Goal: Task Accomplishment & Management: Complete application form

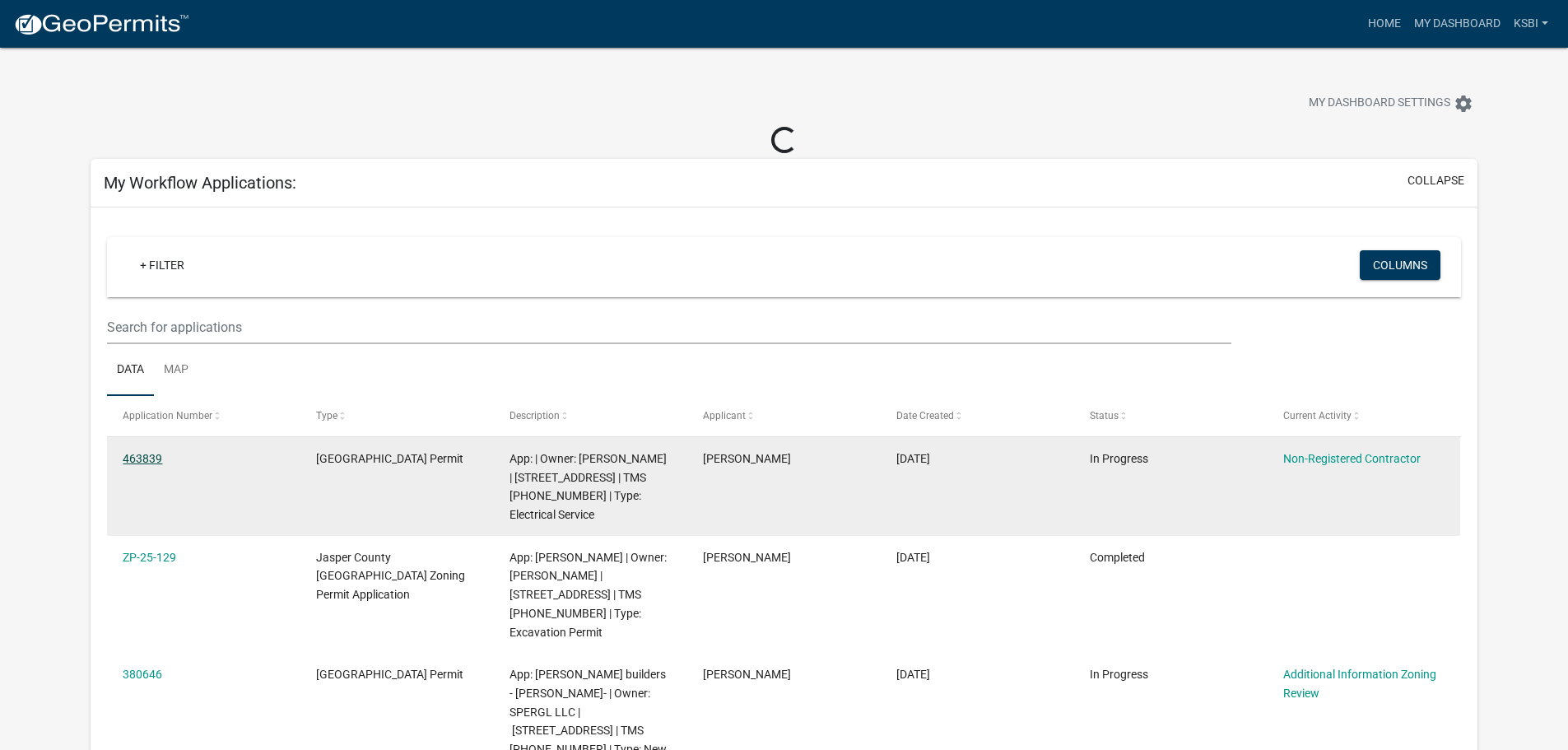
click at [145, 454] on link "463839" at bounding box center [142, 459] width 39 height 13
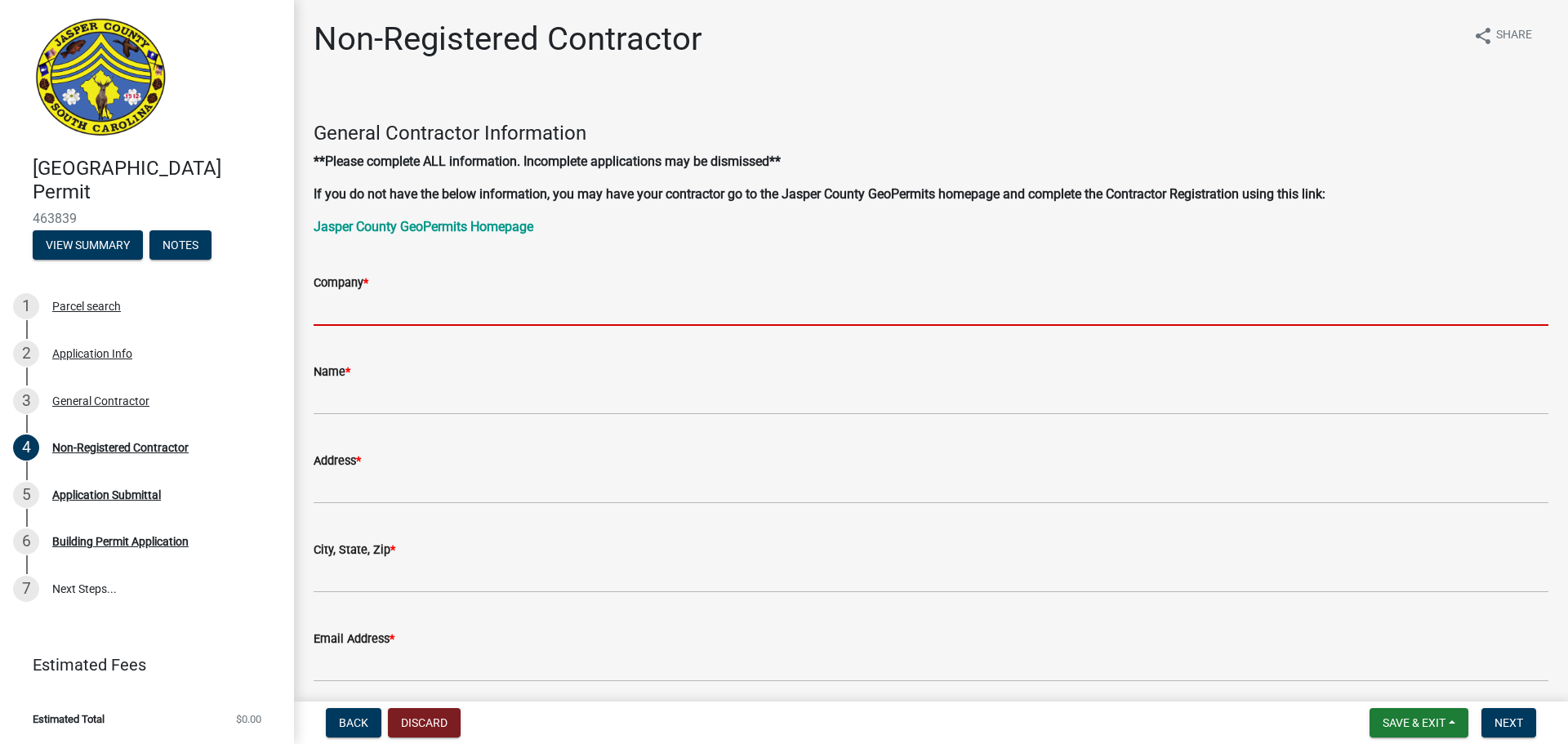
click at [352, 306] on input "Company *" at bounding box center [930, 308] width 1235 height 33
type input "[PERSON_NAME] Builders"
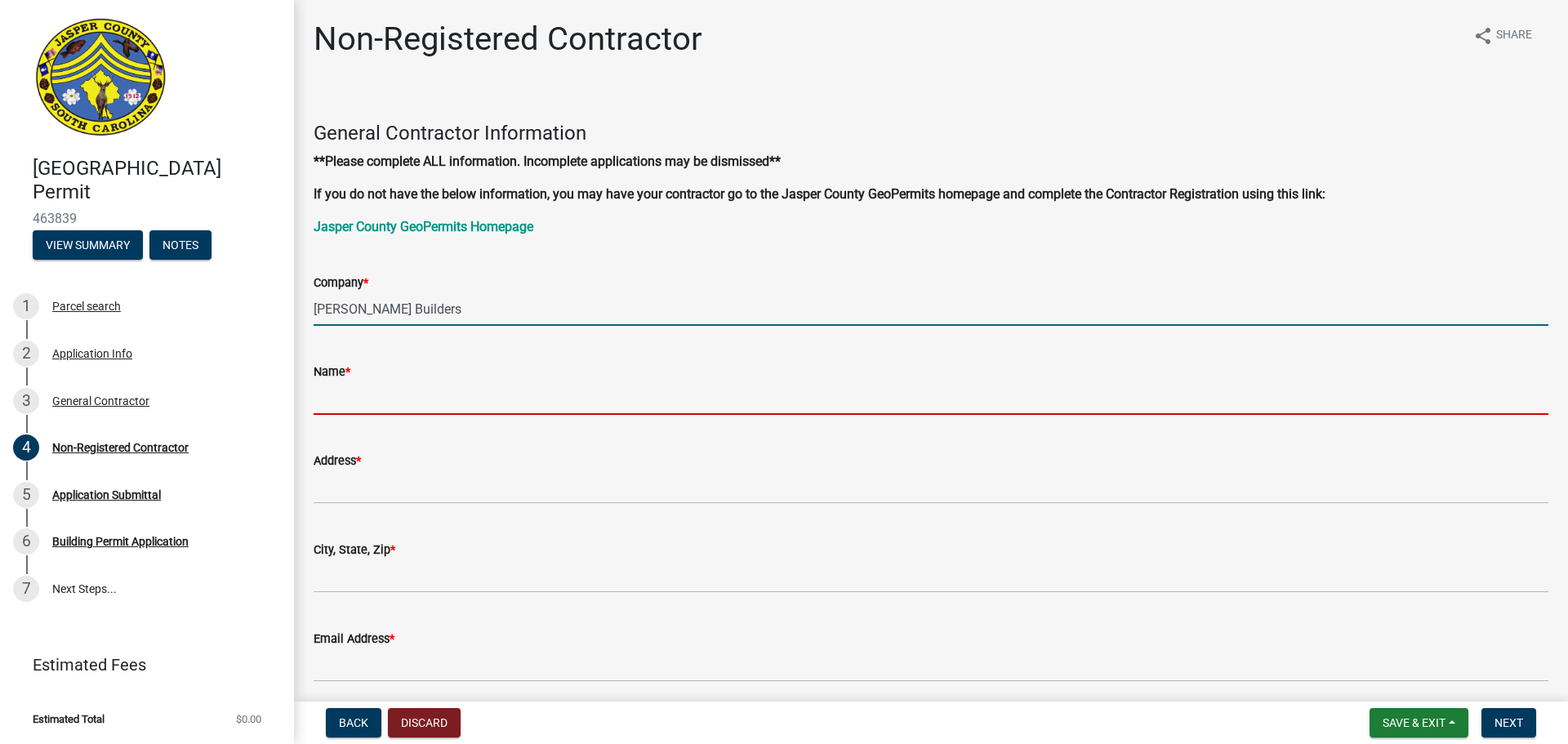
type input "[PERSON_NAME]"
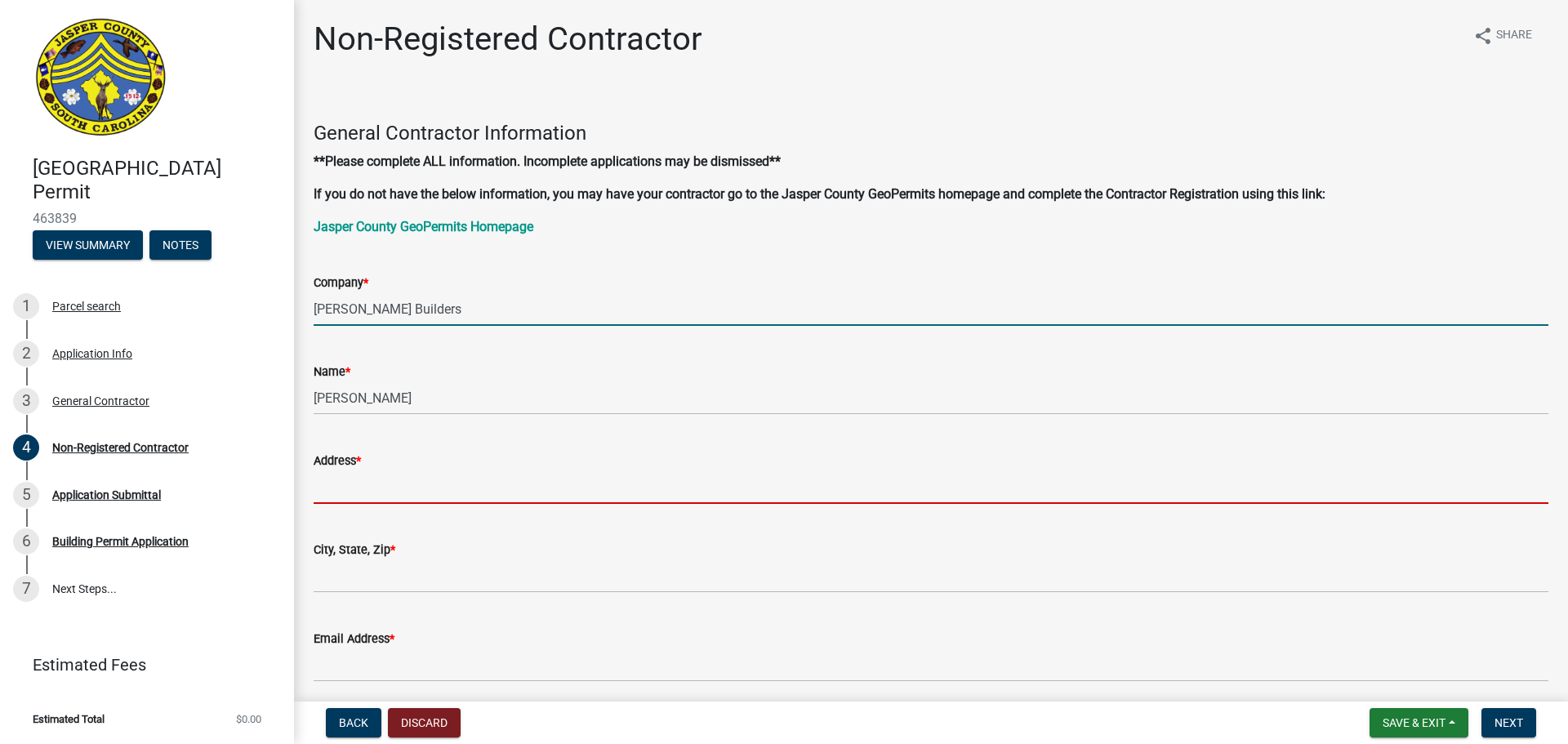
type input "PO Box 1590"
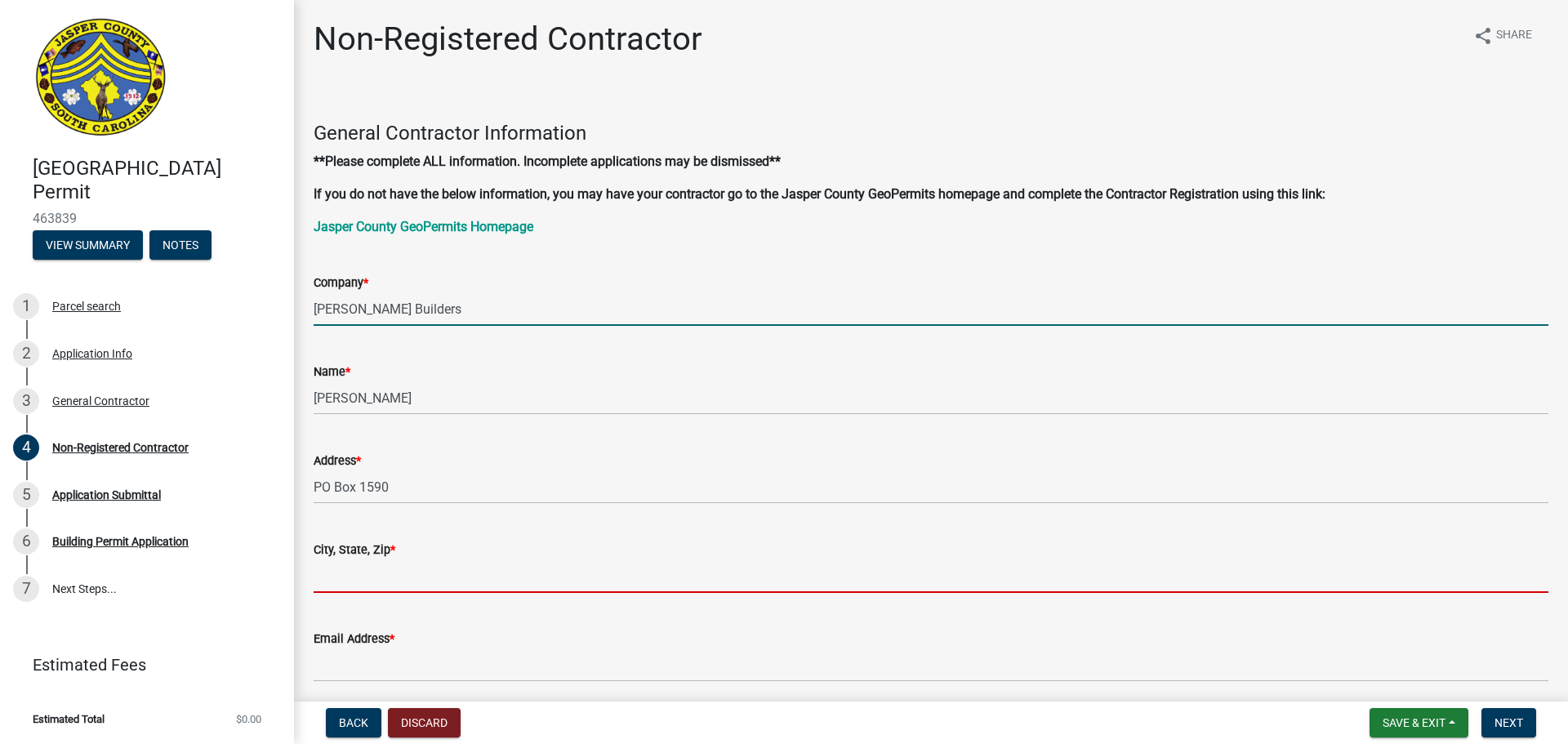
type input "Bluffton"
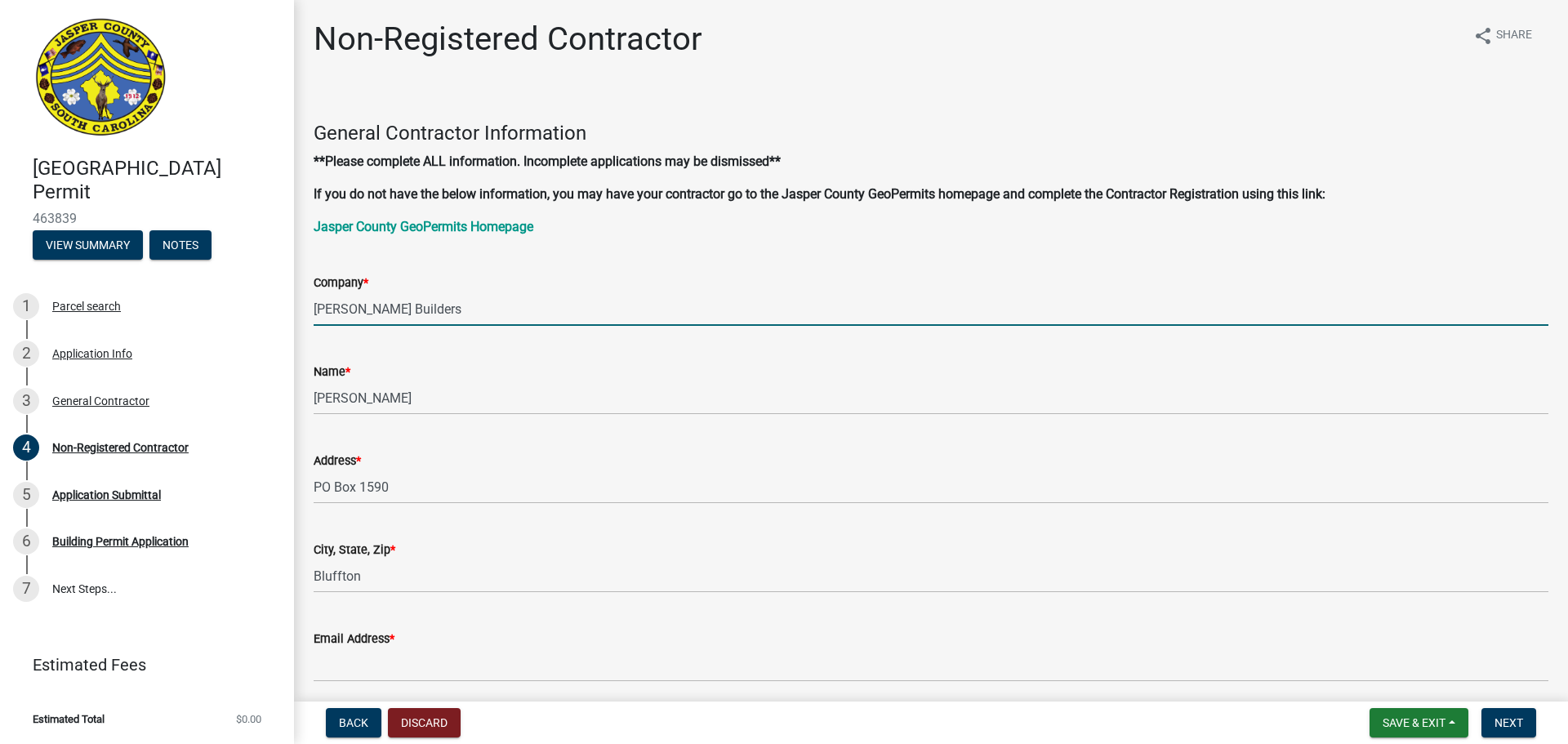
type input "8435483069"
type input "[US_STATE]"
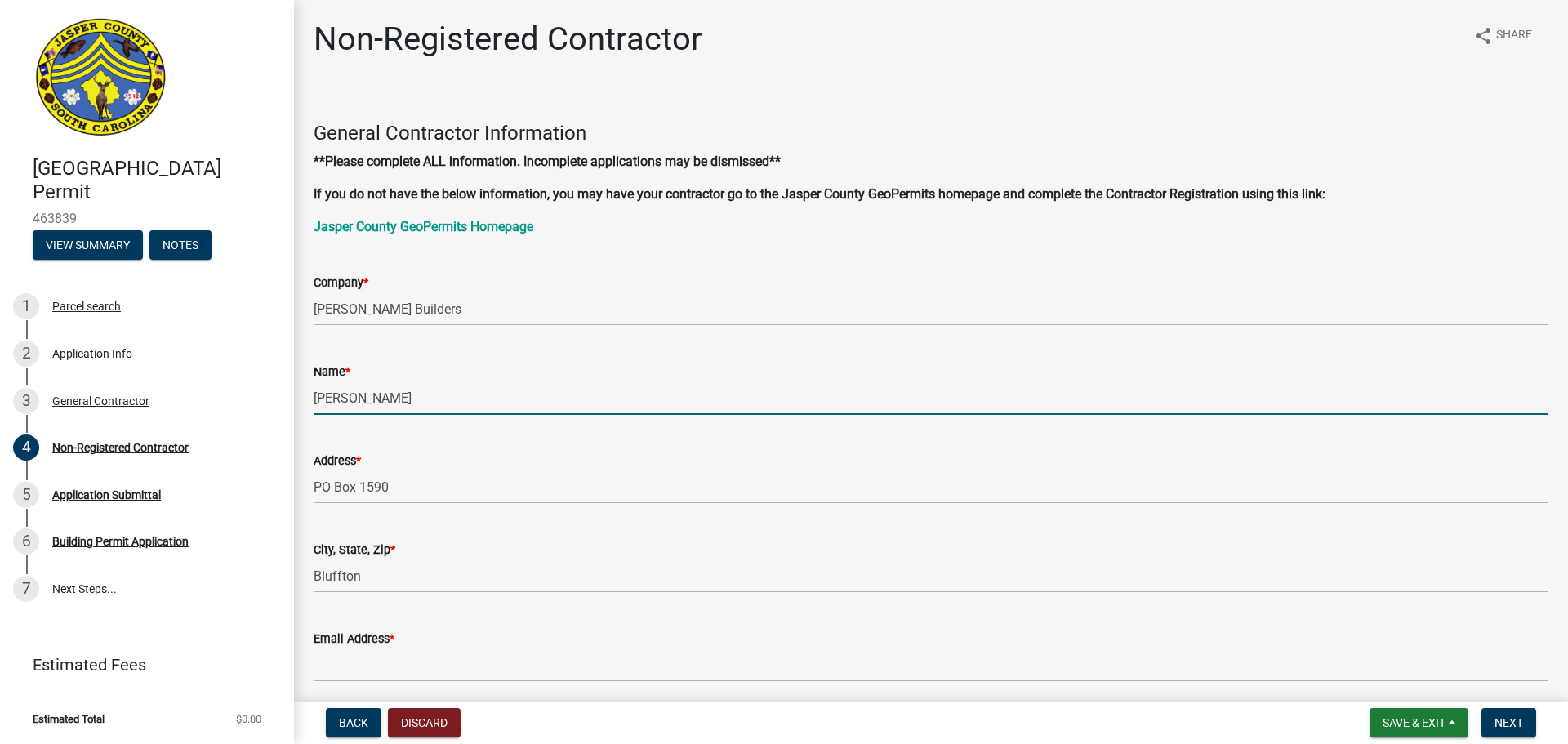
drag, startPoint x: 433, startPoint y: 399, endPoint x: 332, endPoint y: 398, distance: 101.0
click at [334, 398] on input "[PERSON_NAME]" at bounding box center [930, 398] width 1235 height 33
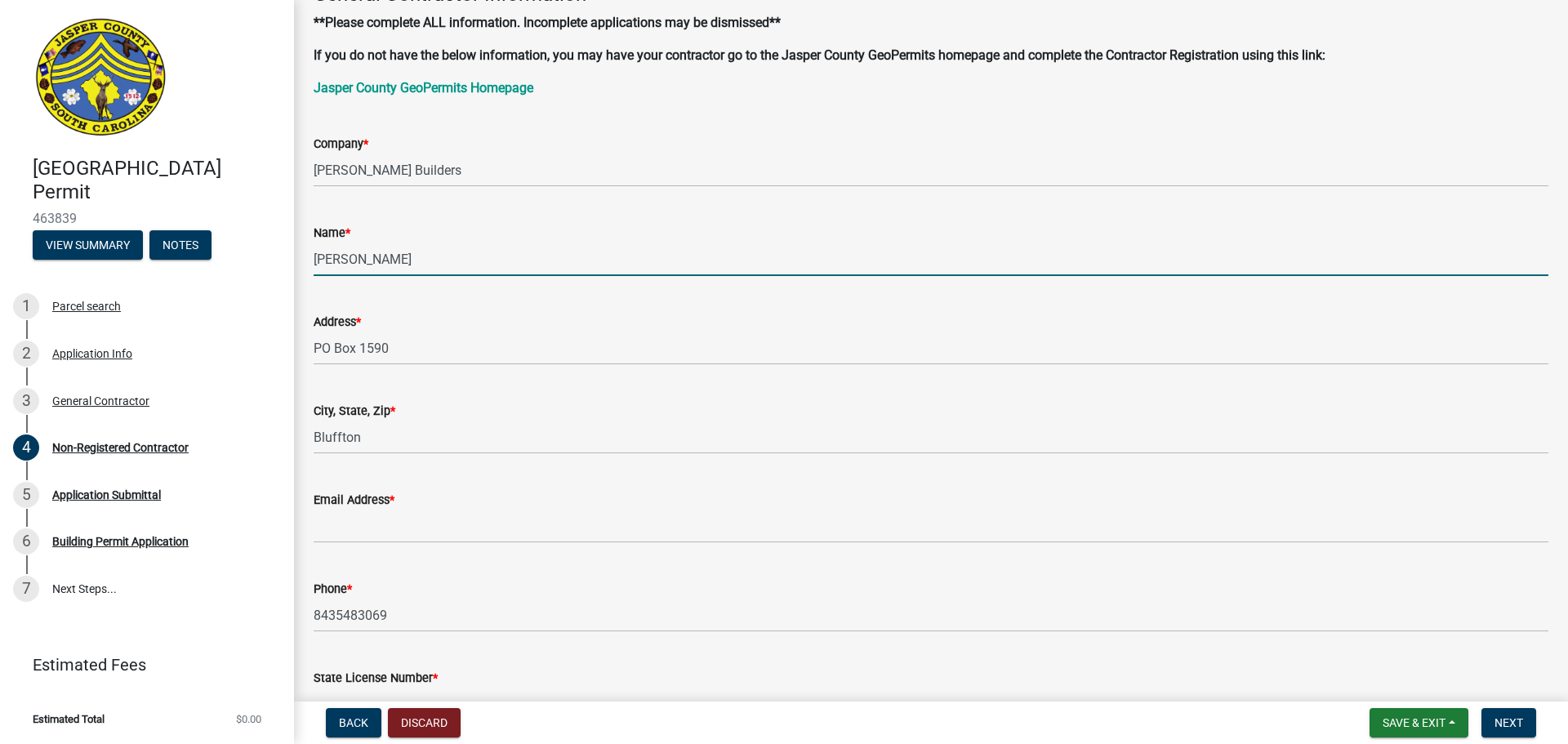
scroll to position [245, 0]
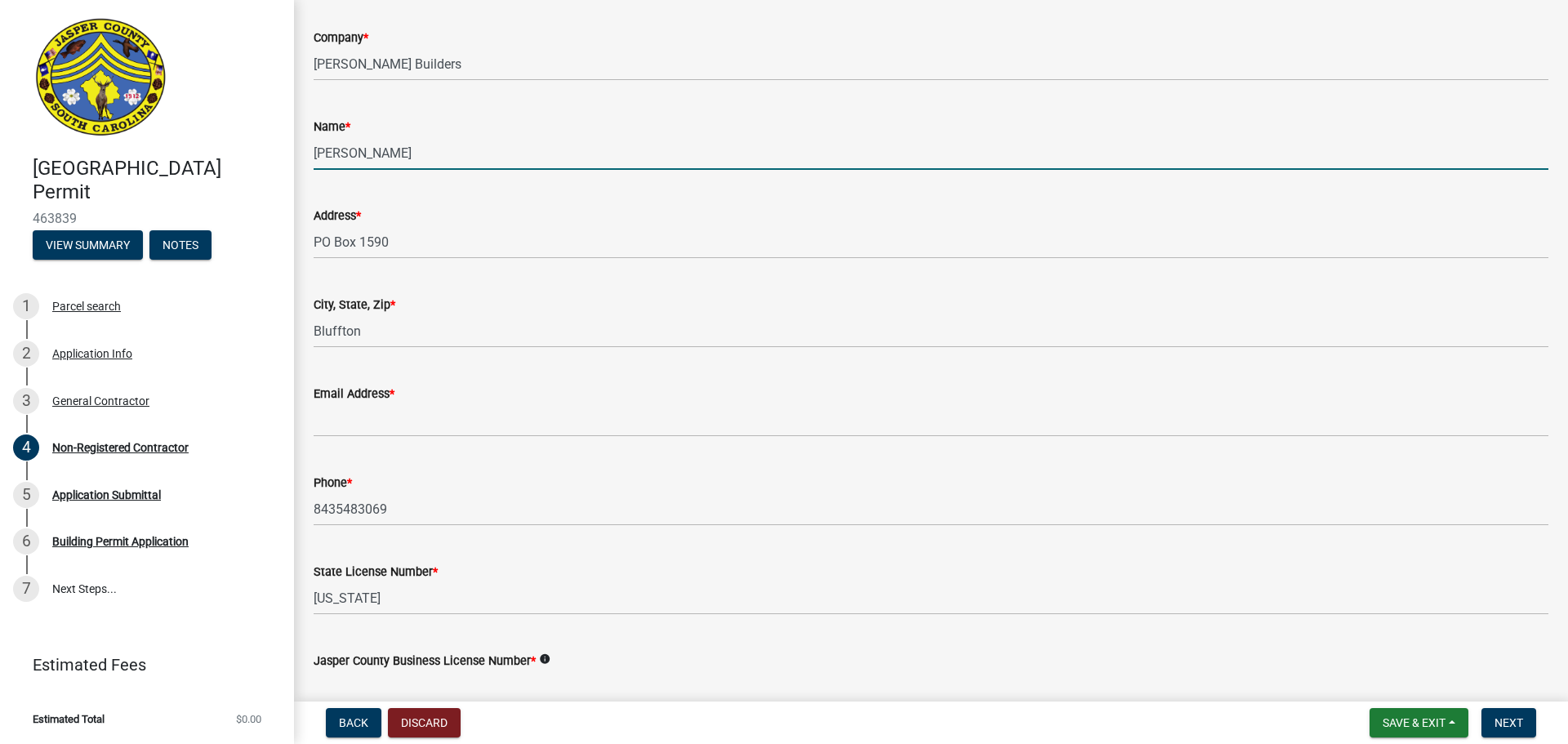
type input "[PERSON_NAME]"
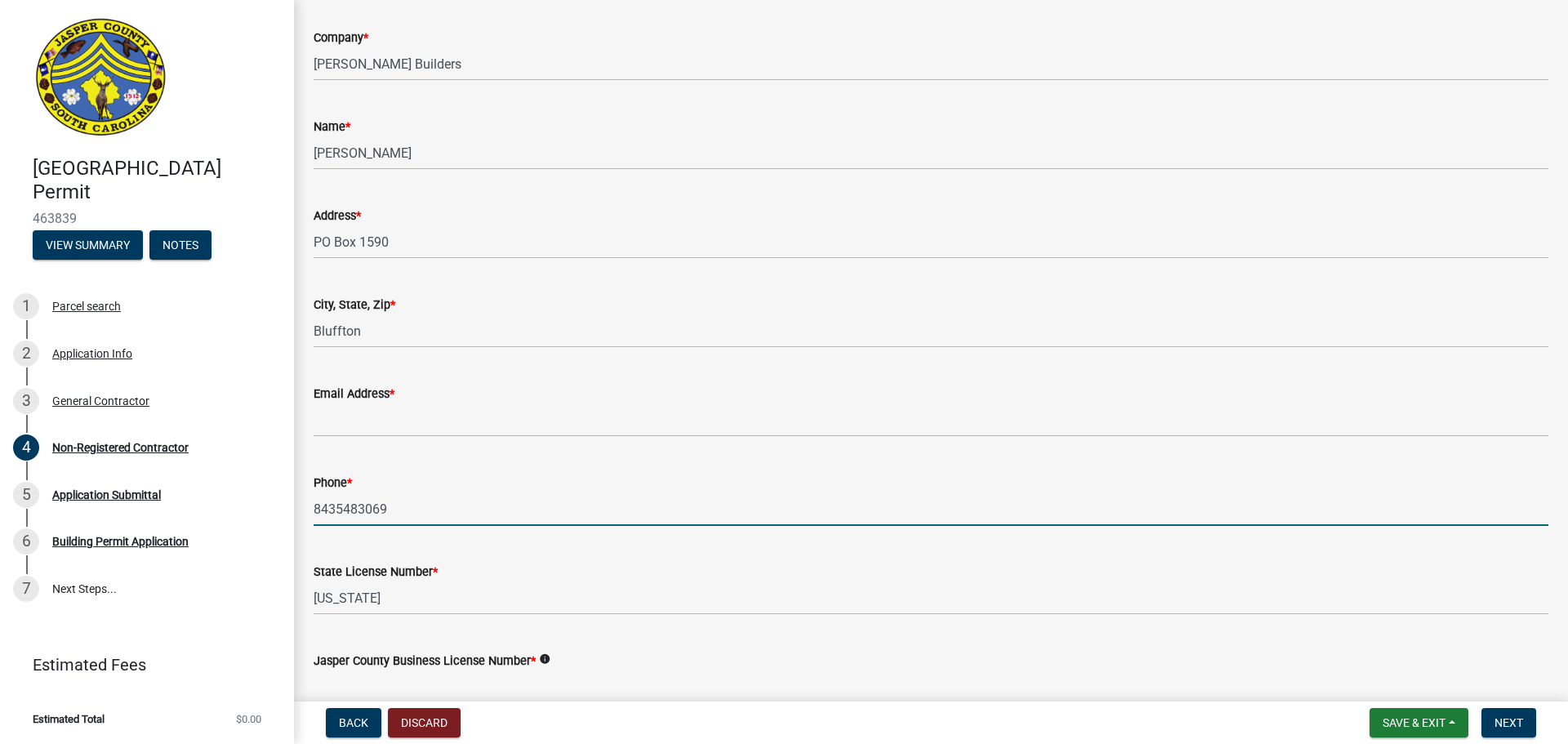
drag, startPoint x: 410, startPoint y: 513, endPoint x: 338, endPoint y: 506, distance: 72.3
click at [338, 506] on input "8435483069" at bounding box center [930, 509] width 1235 height 33
drag, startPoint x: 401, startPoint y: 511, endPoint x: 278, endPoint y: 504, distance: 123.2
click at [278, 504] on div "[GEOGRAPHIC_DATA] Permit 463839 View Summary Notes 1 Parcel search 2 Applicatio…" at bounding box center [784, 372] width 1568 height 744
click at [388, 509] on input "8435483069" at bounding box center [930, 509] width 1235 height 33
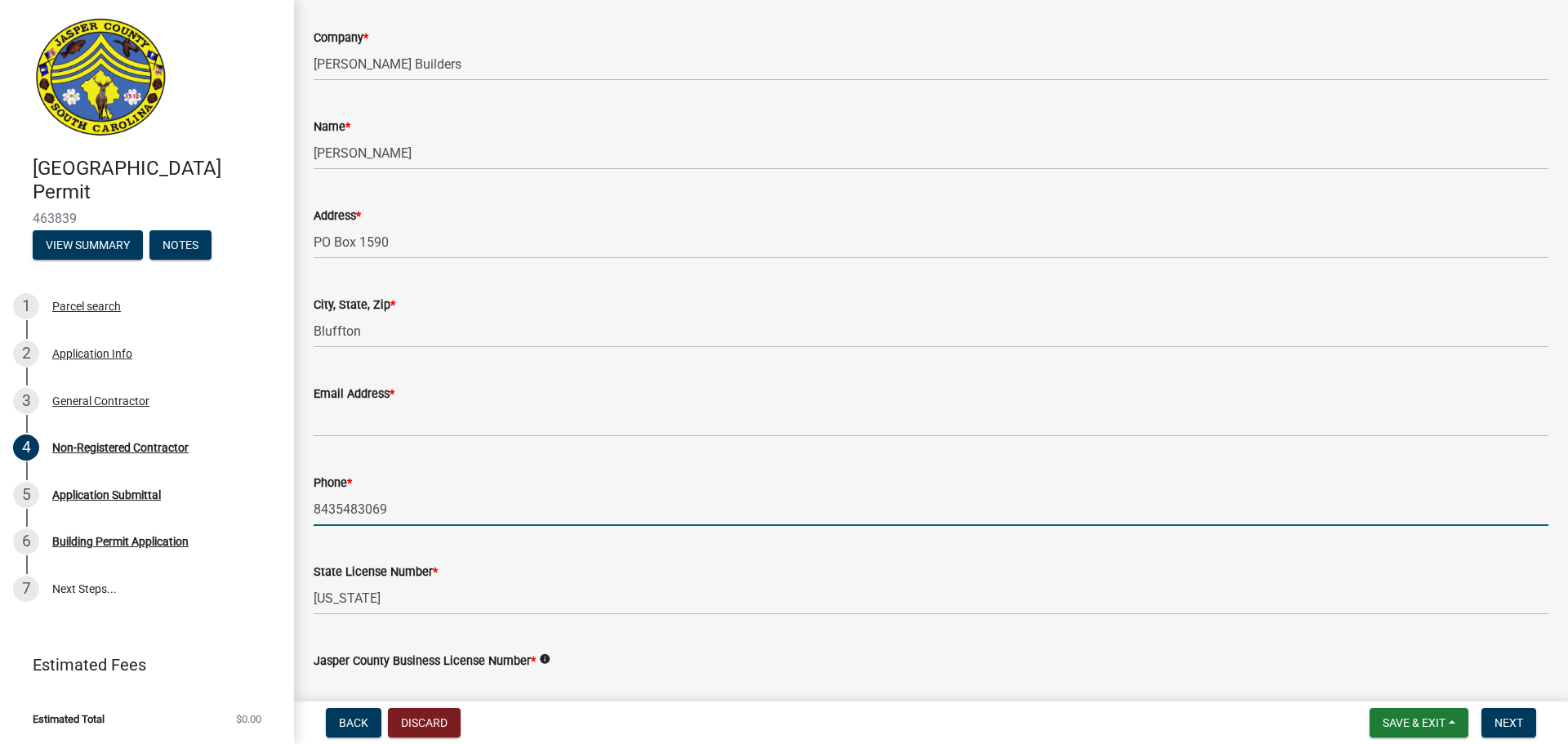
click at [388, 509] on input "8435483069" at bounding box center [930, 509] width 1235 height 33
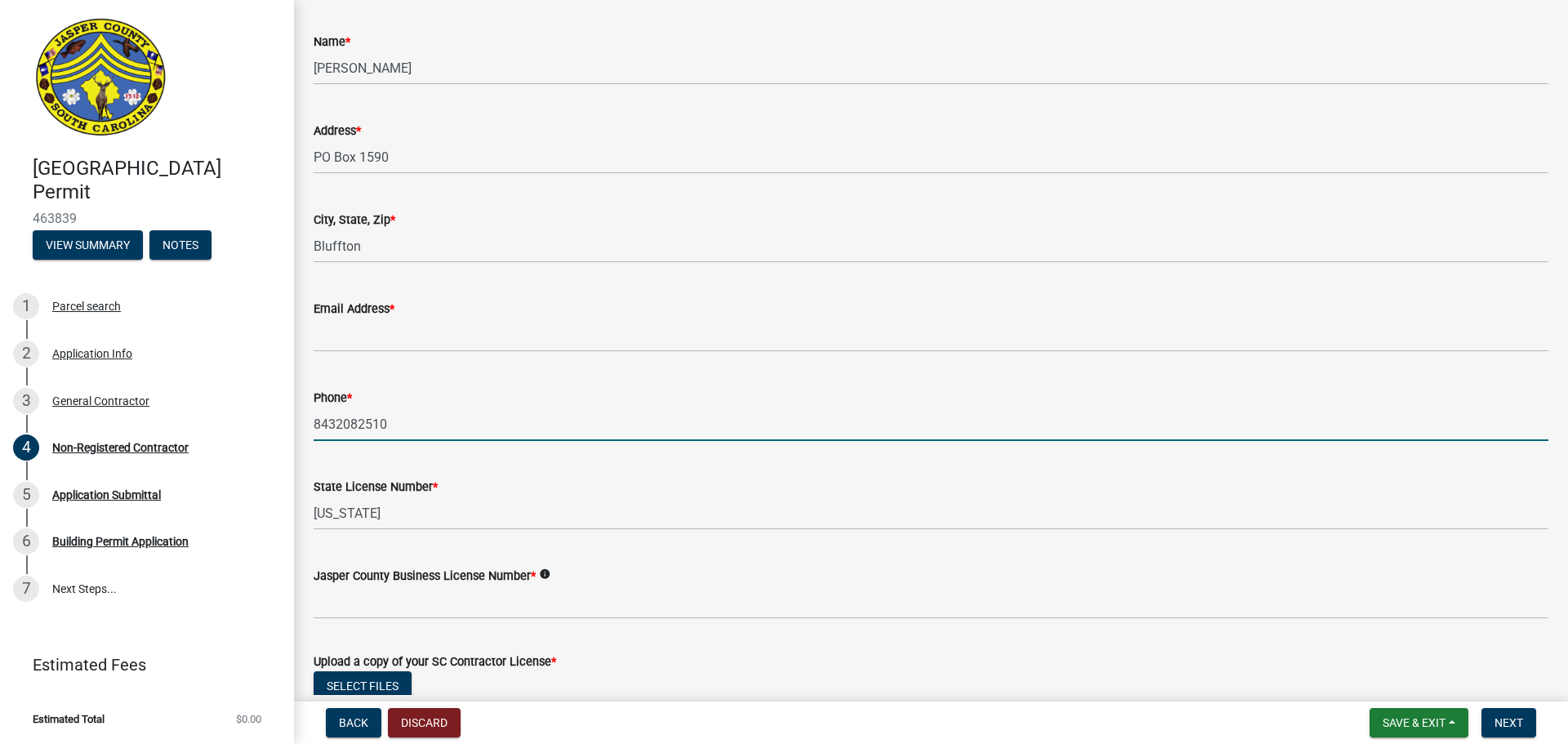
scroll to position [490, 0]
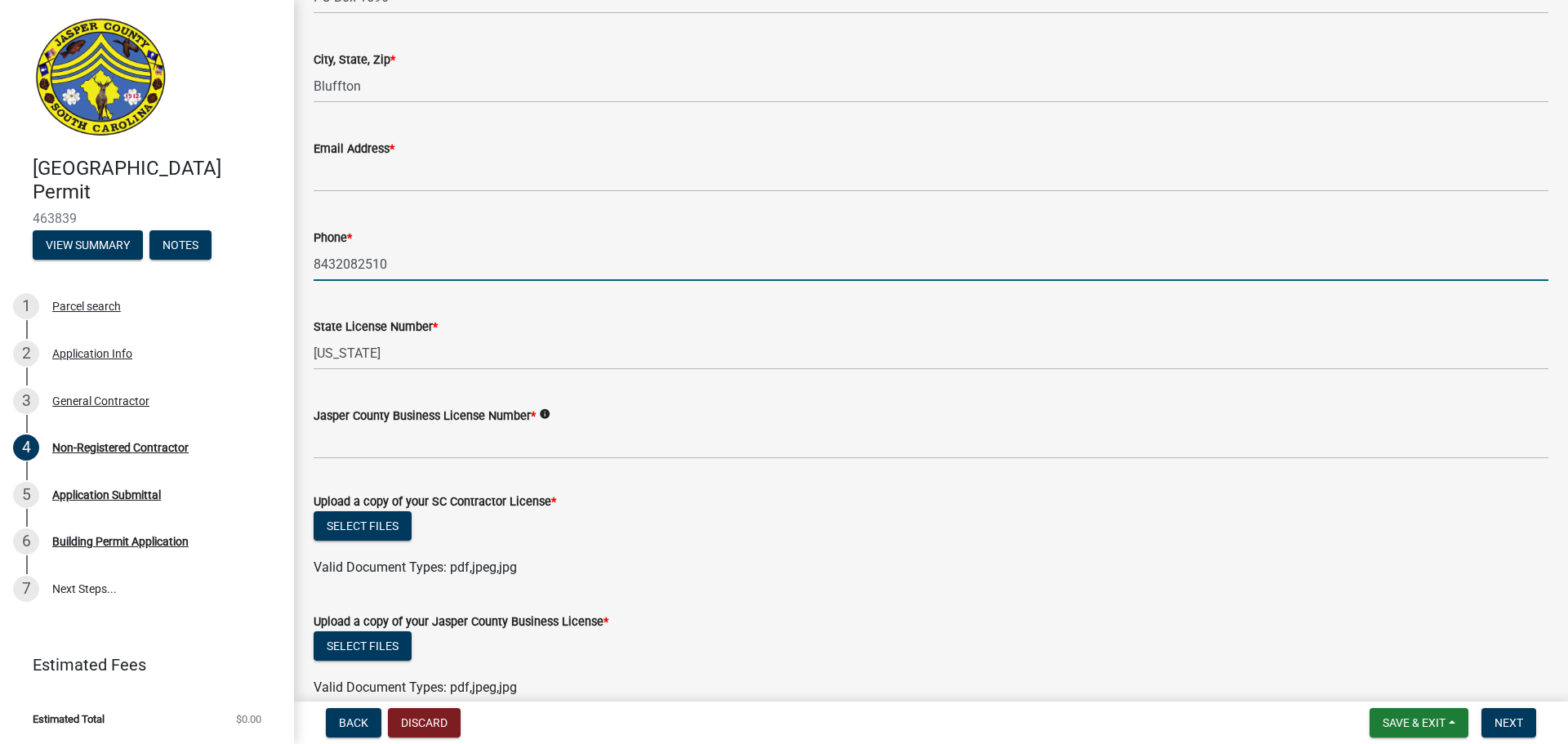
type input "8432082510"
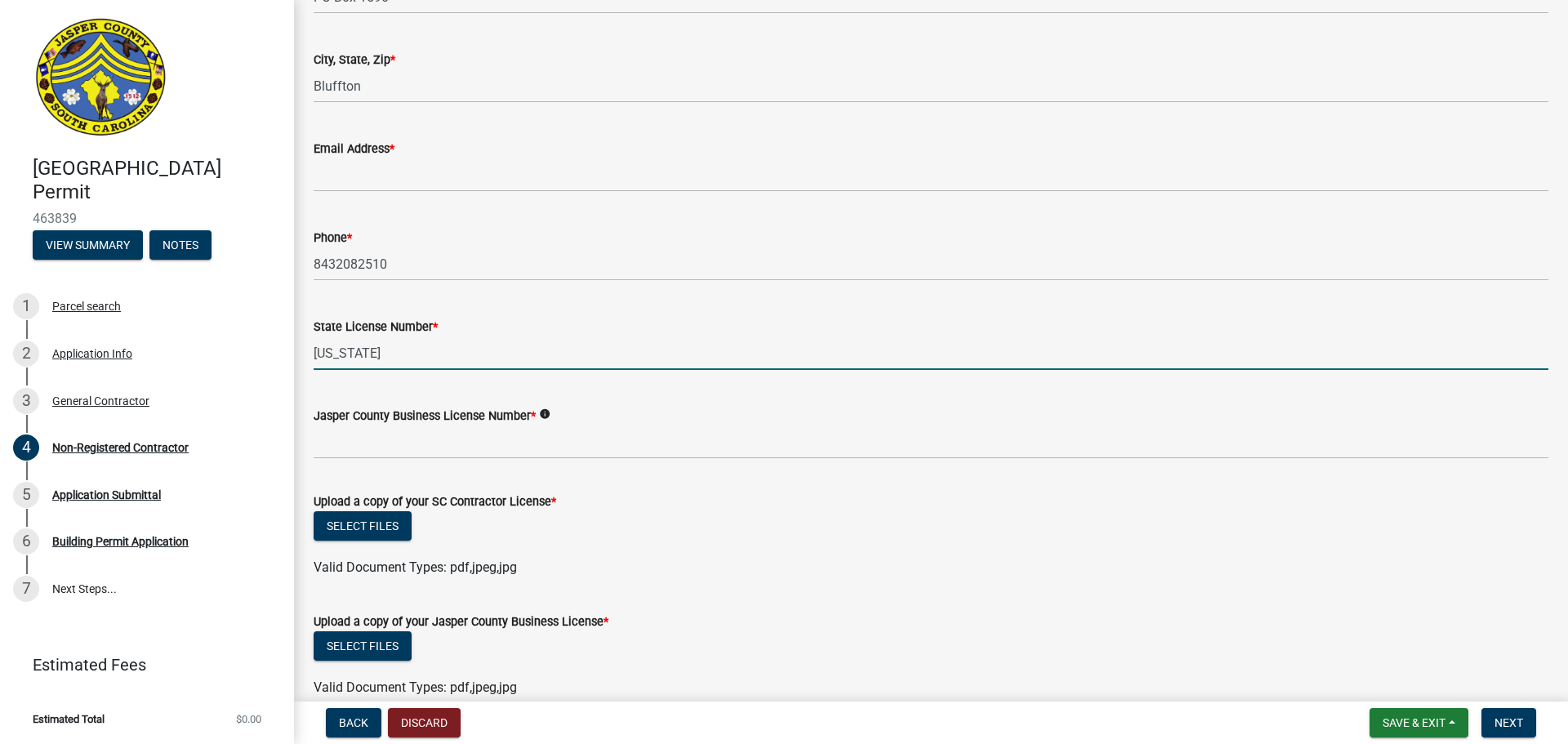
click at [397, 349] on input "[US_STATE]" at bounding box center [930, 353] width 1235 height 33
click at [413, 352] on input "[US_STATE]" at bounding box center [930, 353] width 1235 height 33
drag, startPoint x: 410, startPoint y: 352, endPoint x: 289, endPoint y: 351, distance: 121.0
click at [289, 351] on div "[GEOGRAPHIC_DATA] Permit 463839 View Summary Notes 1 Parcel search 2 Applicatio…" at bounding box center [784, 372] width 1568 height 744
type input "G115797"
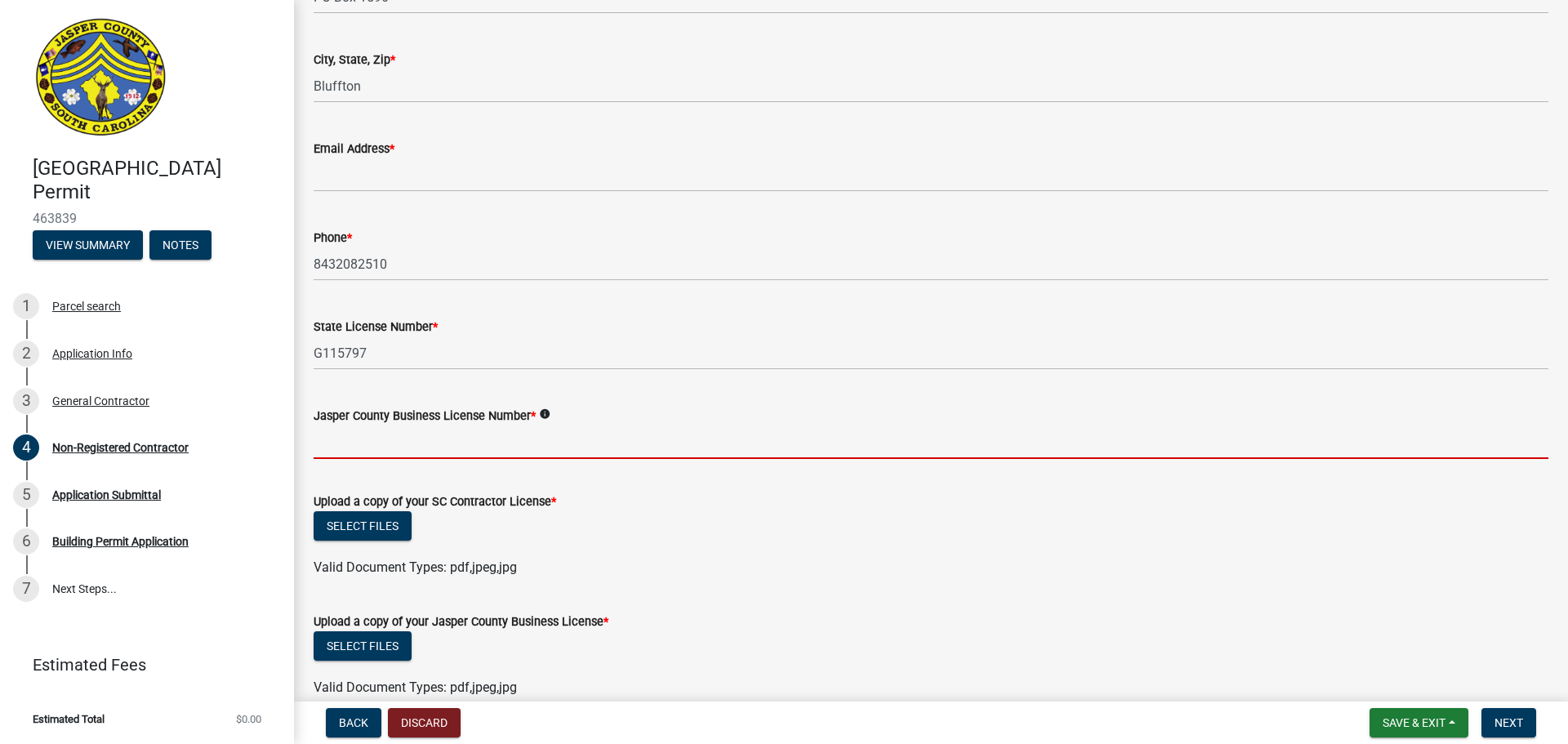
click at [337, 445] on input "Jasper County Business License Number *" at bounding box center [930, 441] width 1235 height 33
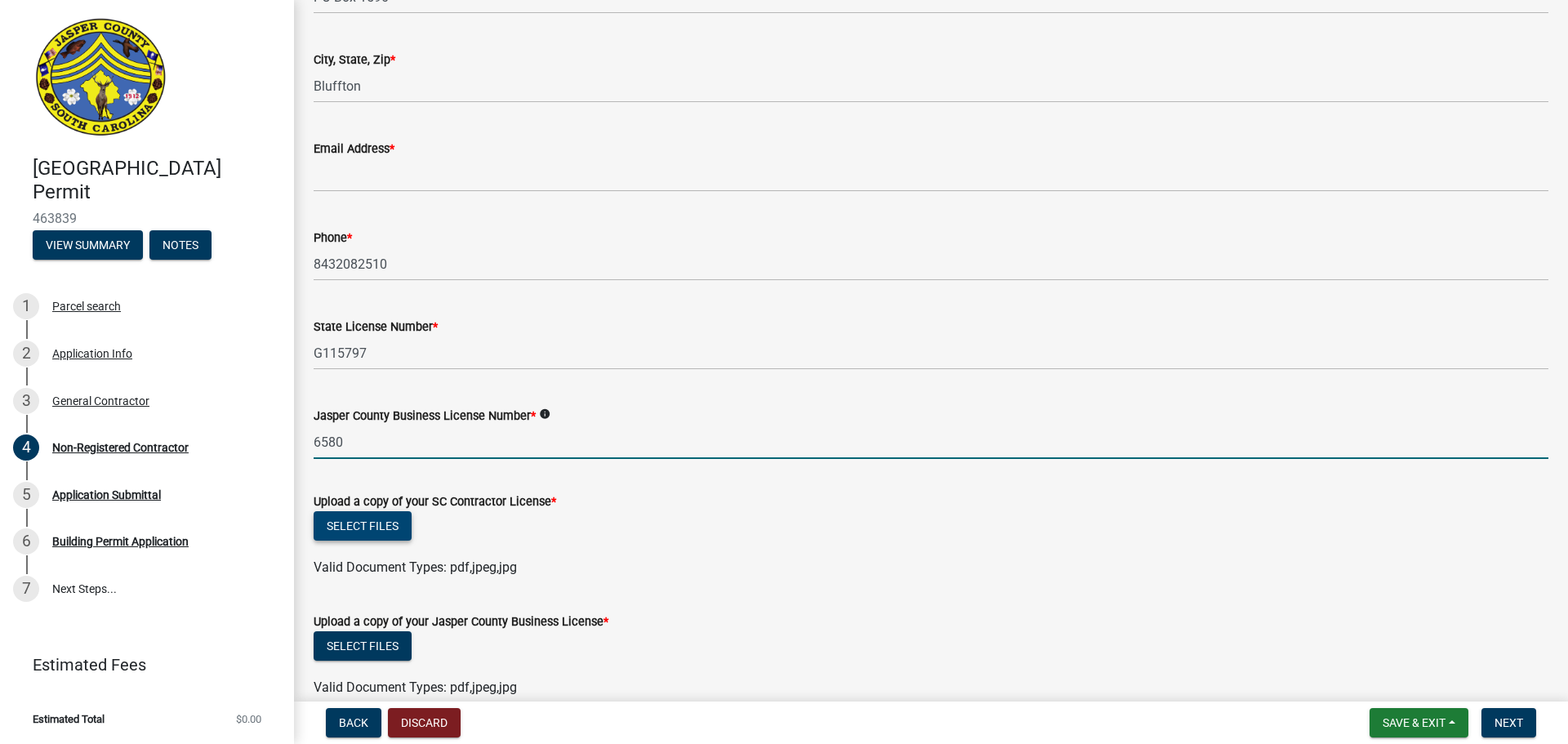
type input "6580"
click at [374, 519] on button "Select files" at bounding box center [362, 526] width 98 height 29
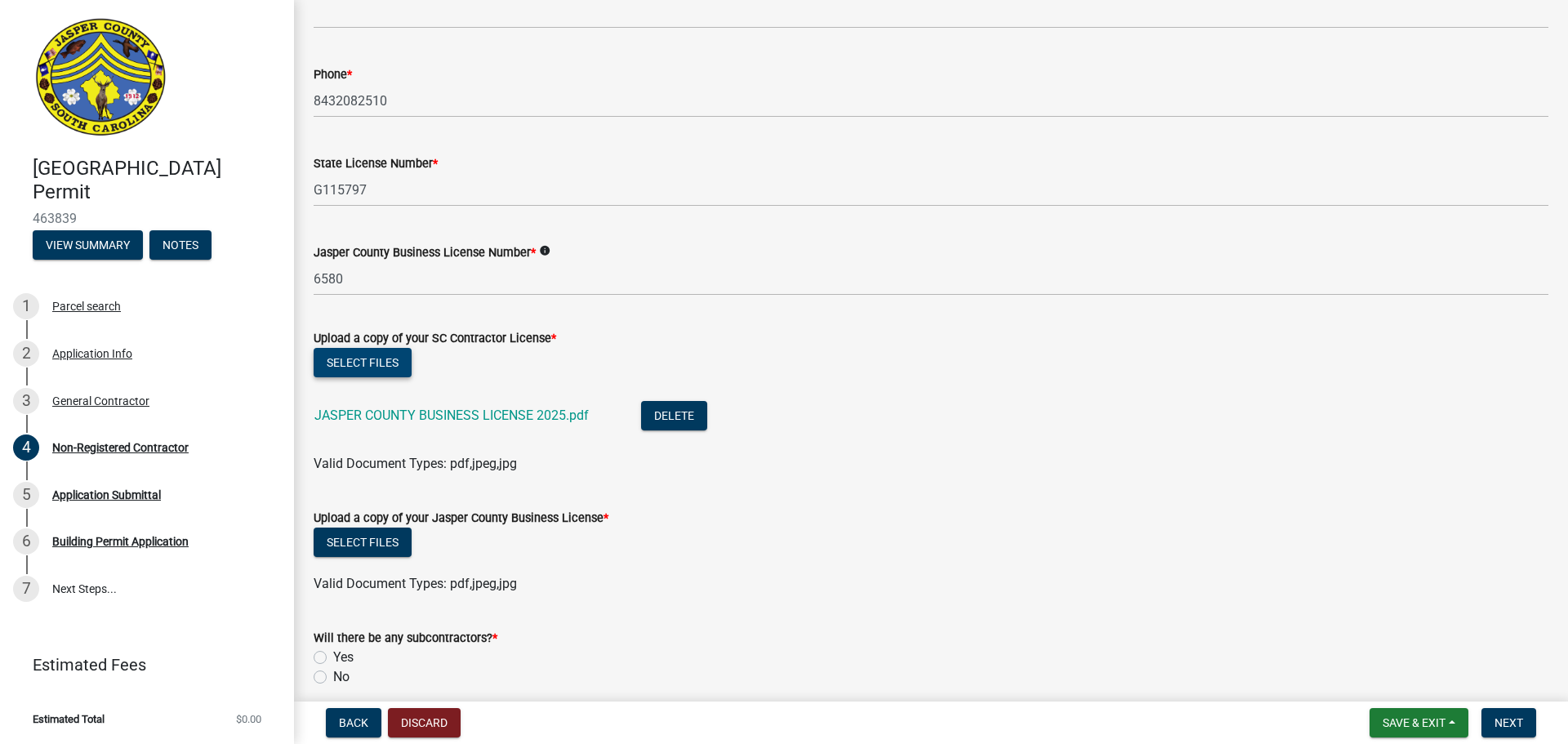
scroll to position [735, 0]
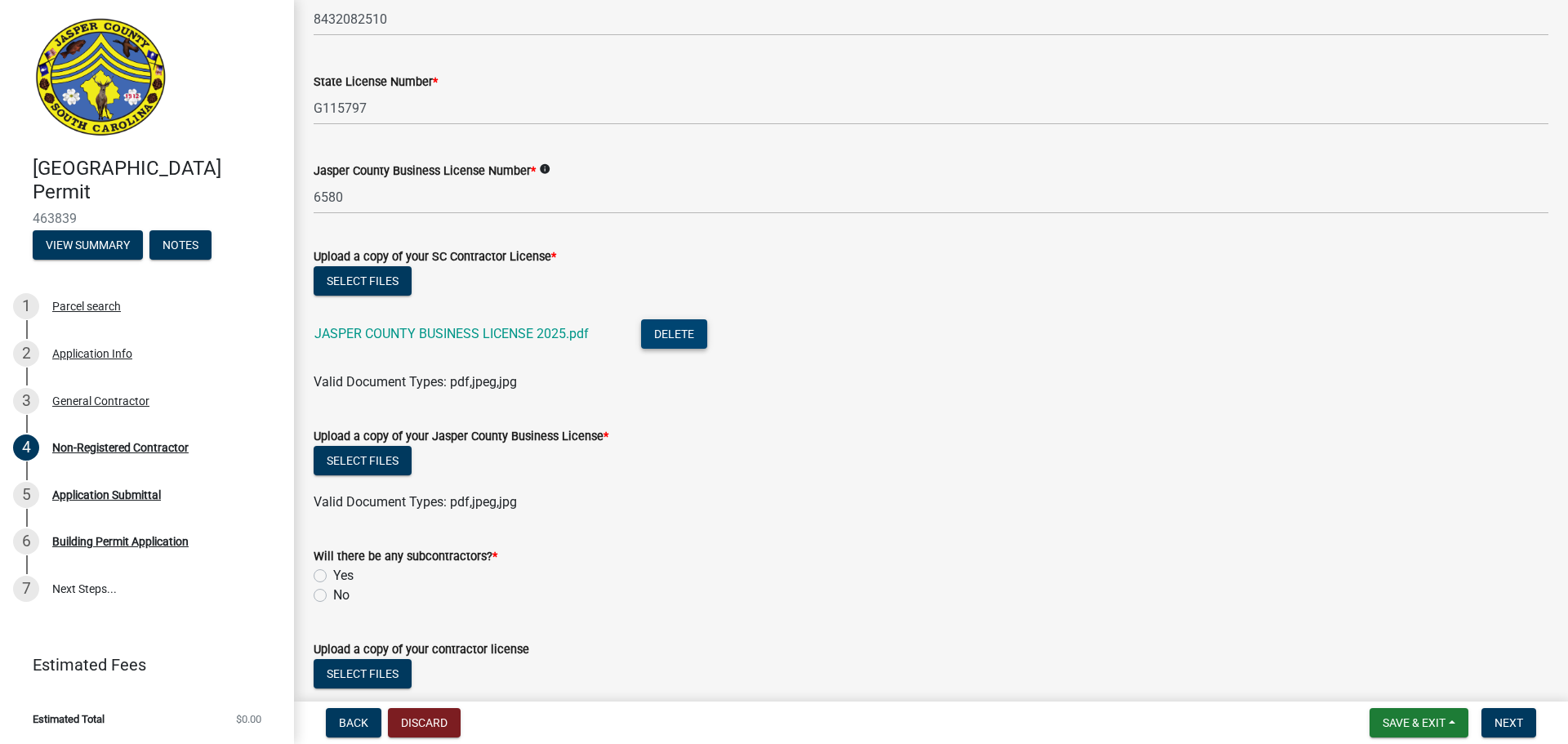
click at [677, 337] on button "Delete" at bounding box center [675, 334] width 66 height 29
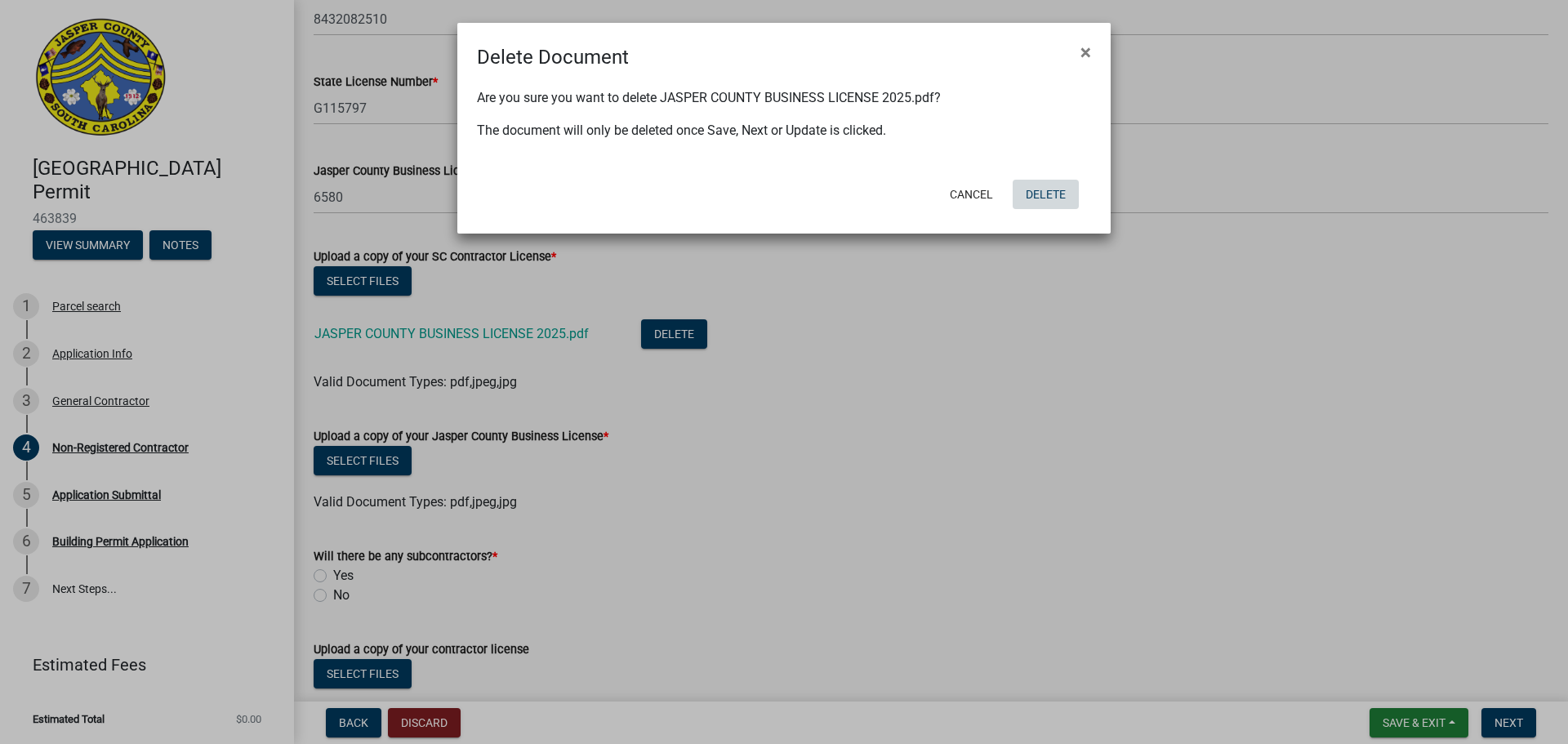
click at [1056, 194] on button "Delete" at bounding box center [1046, 194] width 66 height 29
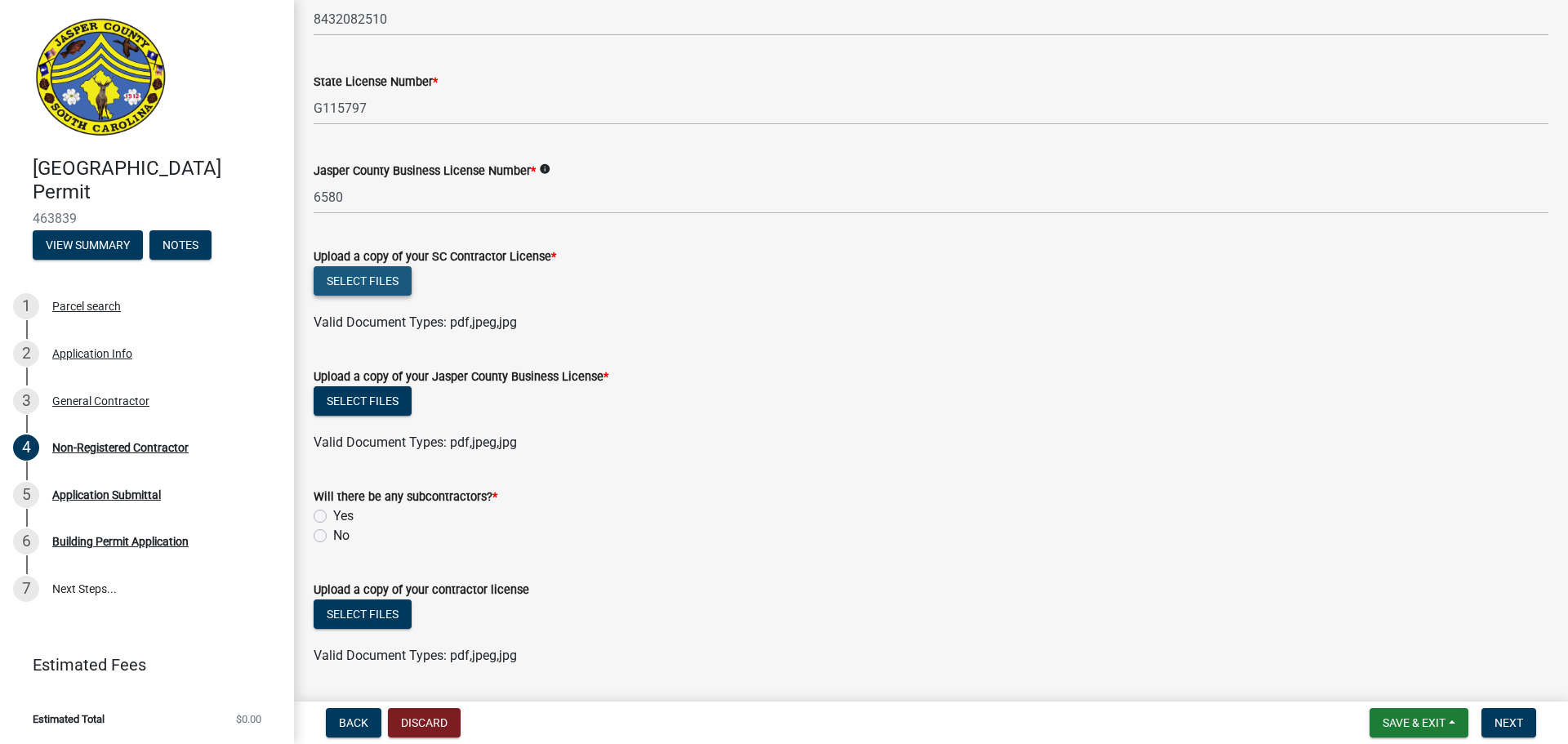
click at [365, 281] on button "Select files" at bounding box center [362, 281] width 98 height 29
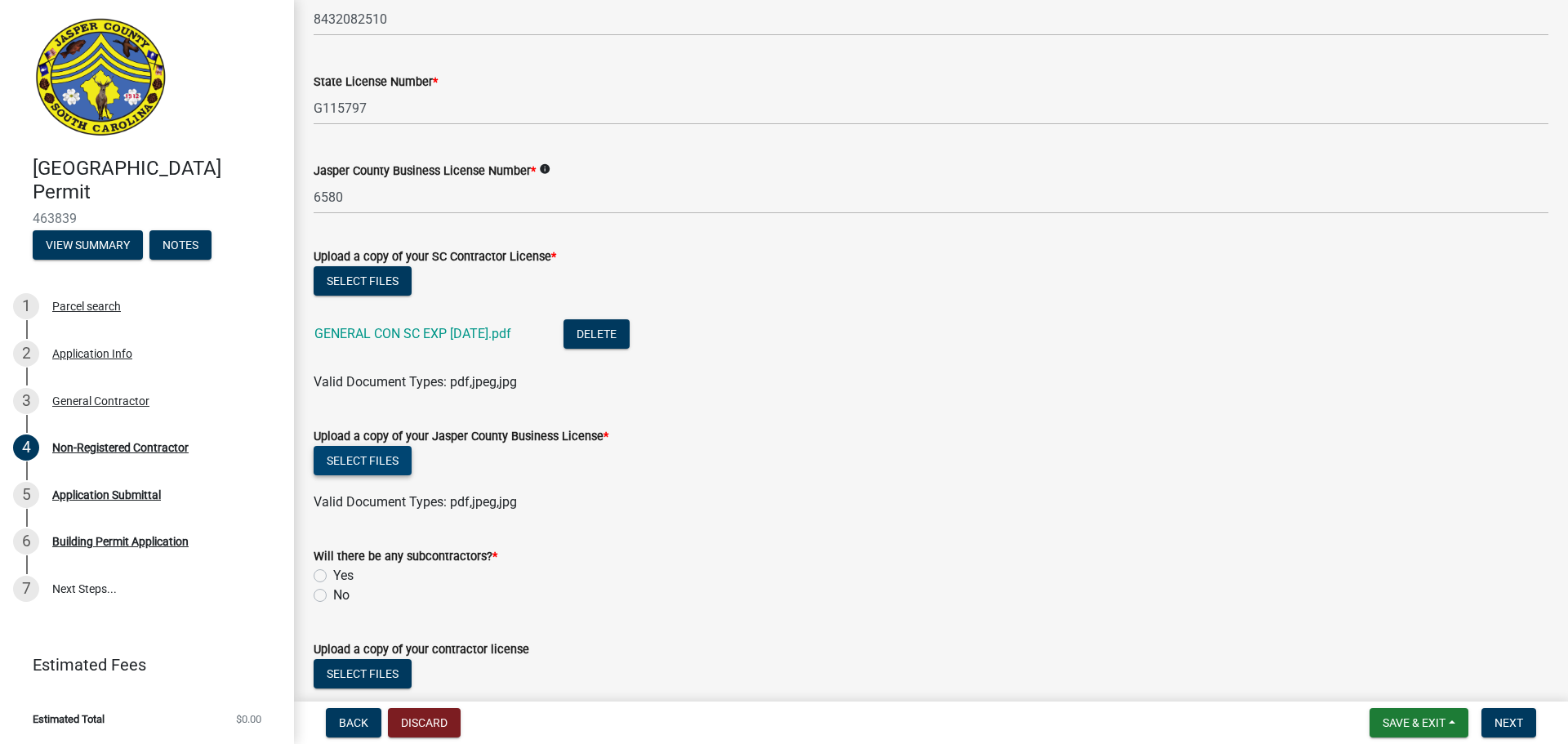
click at [386, 465] on button "Select files" at bounding box center [362, 460] width 98 height 29
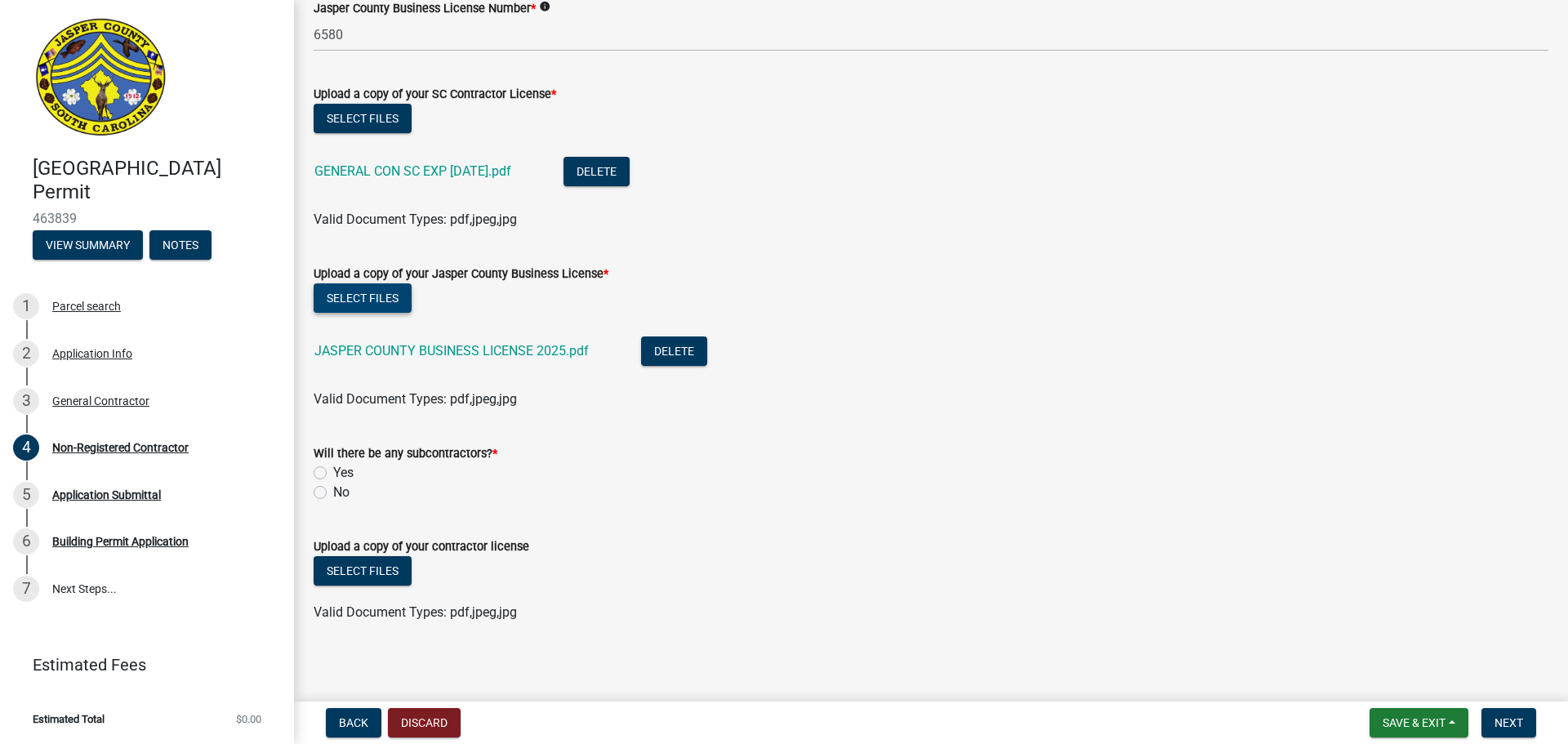
scroll to position [903, 0]
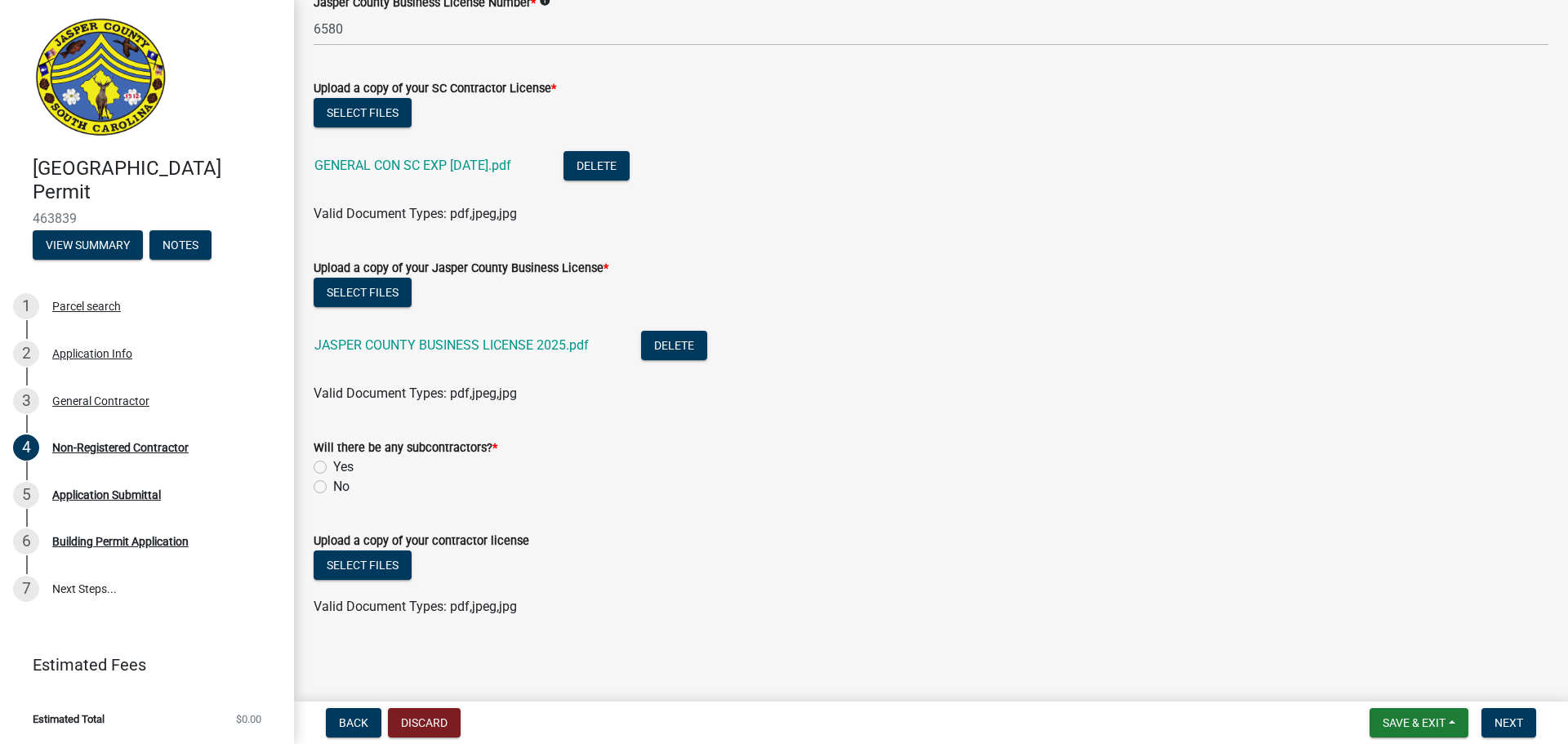
click at [333, 467] on label "Yes" at bounding box center [344, 467] width 21 height 20
click at [333, 467] on input "Yes" at bounding box center [338, 462] width 10 height 10
radio input "true"
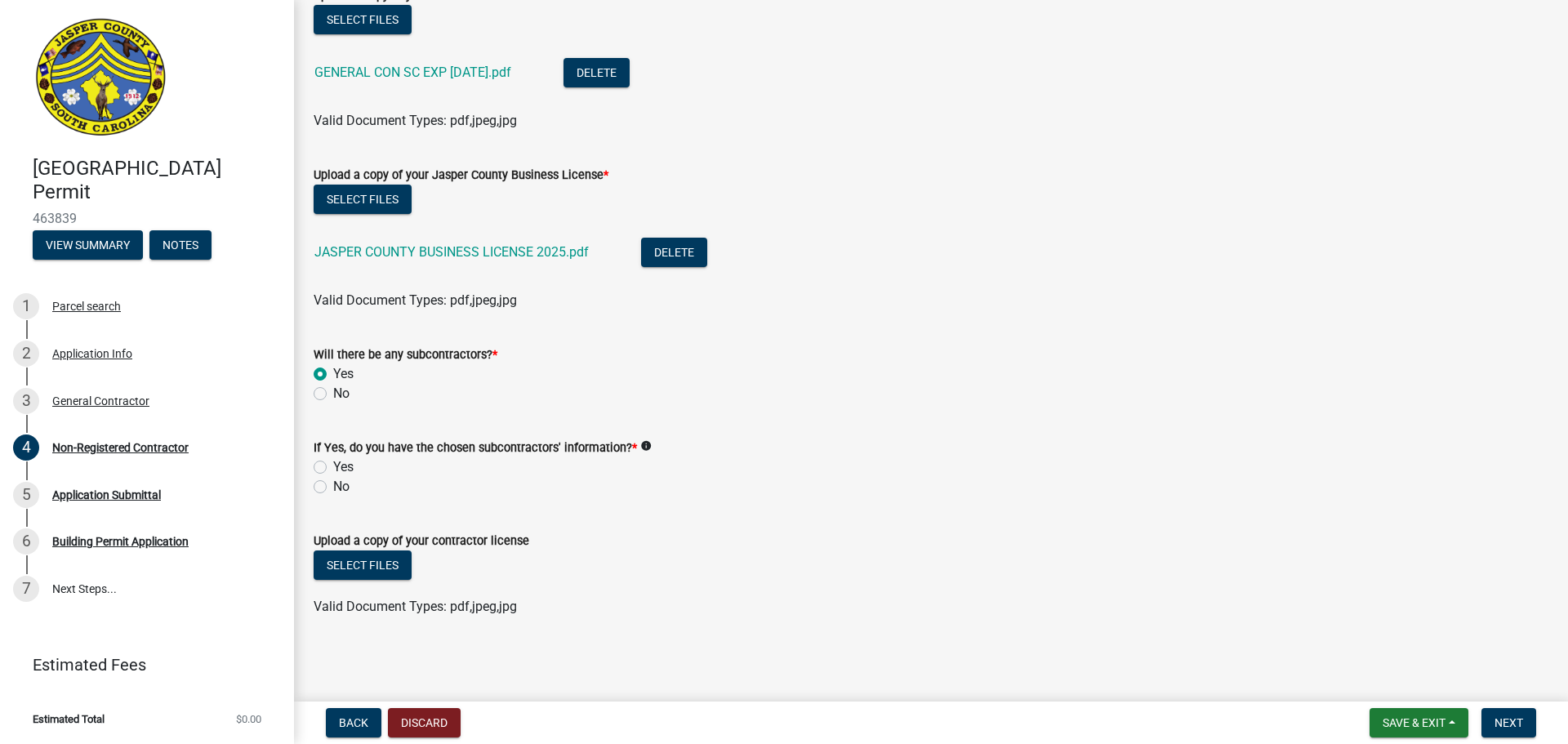
scroll to position [996, 0]
click at [333, 466] on label "Yes" at bounding box center [344, 467] width 21 height 20
click at [333, 466] on input "Yes" at bounding box center [338, 462] width 10 height 10
radio input "true"
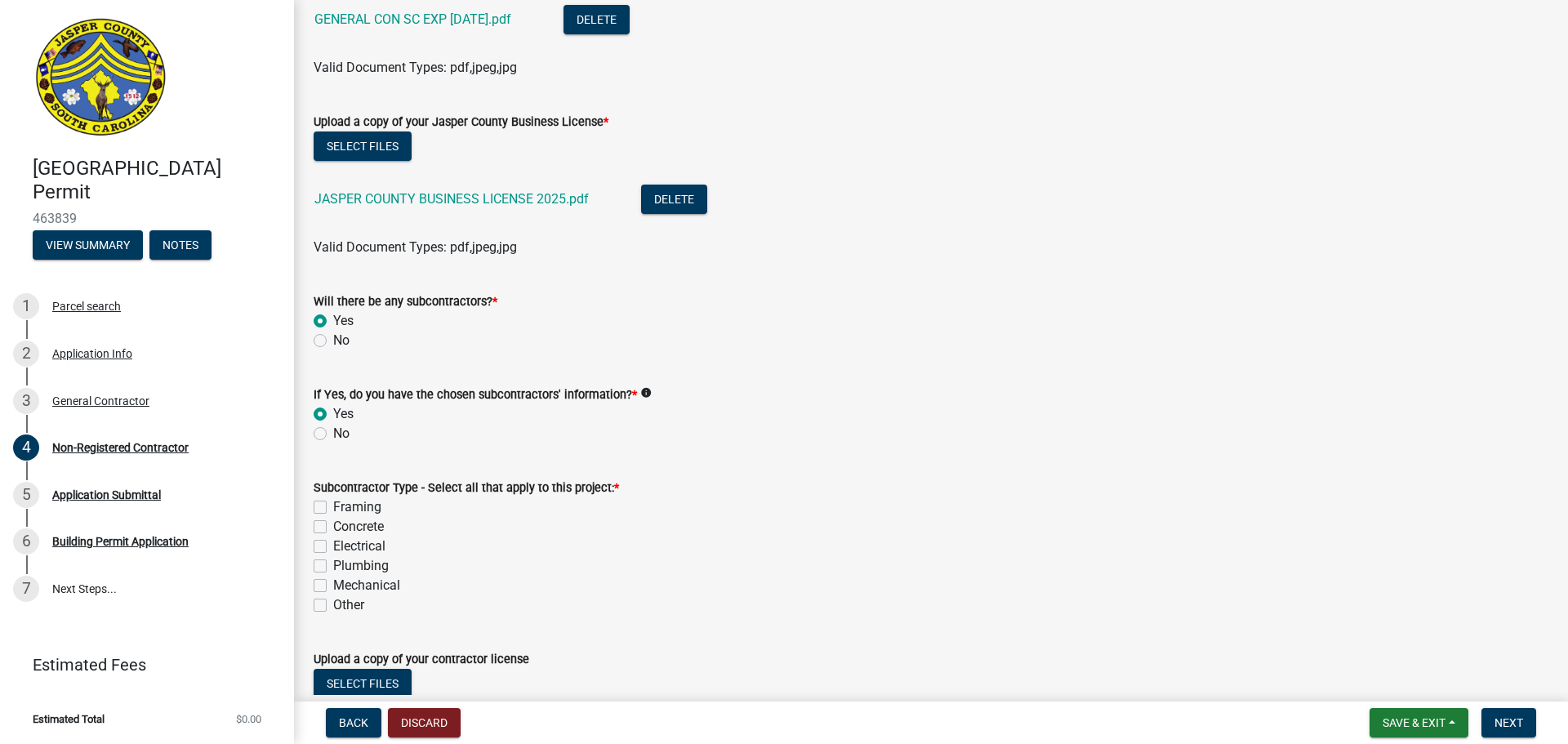
scroll to position [1078, 0]
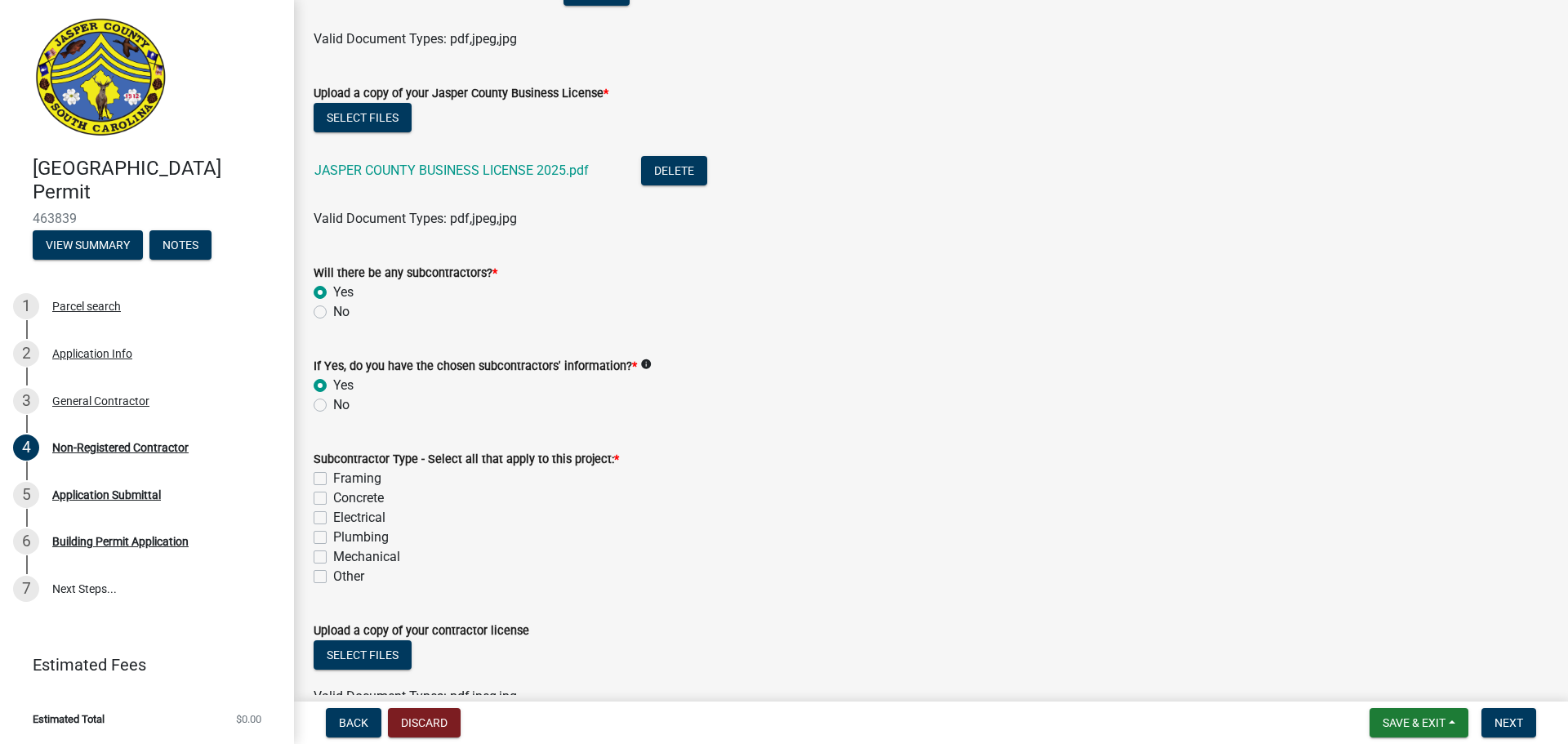
click at [333, 518] on label "Electrical" at bounding box center [359, 517] width 52 height 20
click at [333, 518] on input "Electrical" at bounding box center [338, 512] width 10 height 10
checkbox input "true"
checkbox input "false"
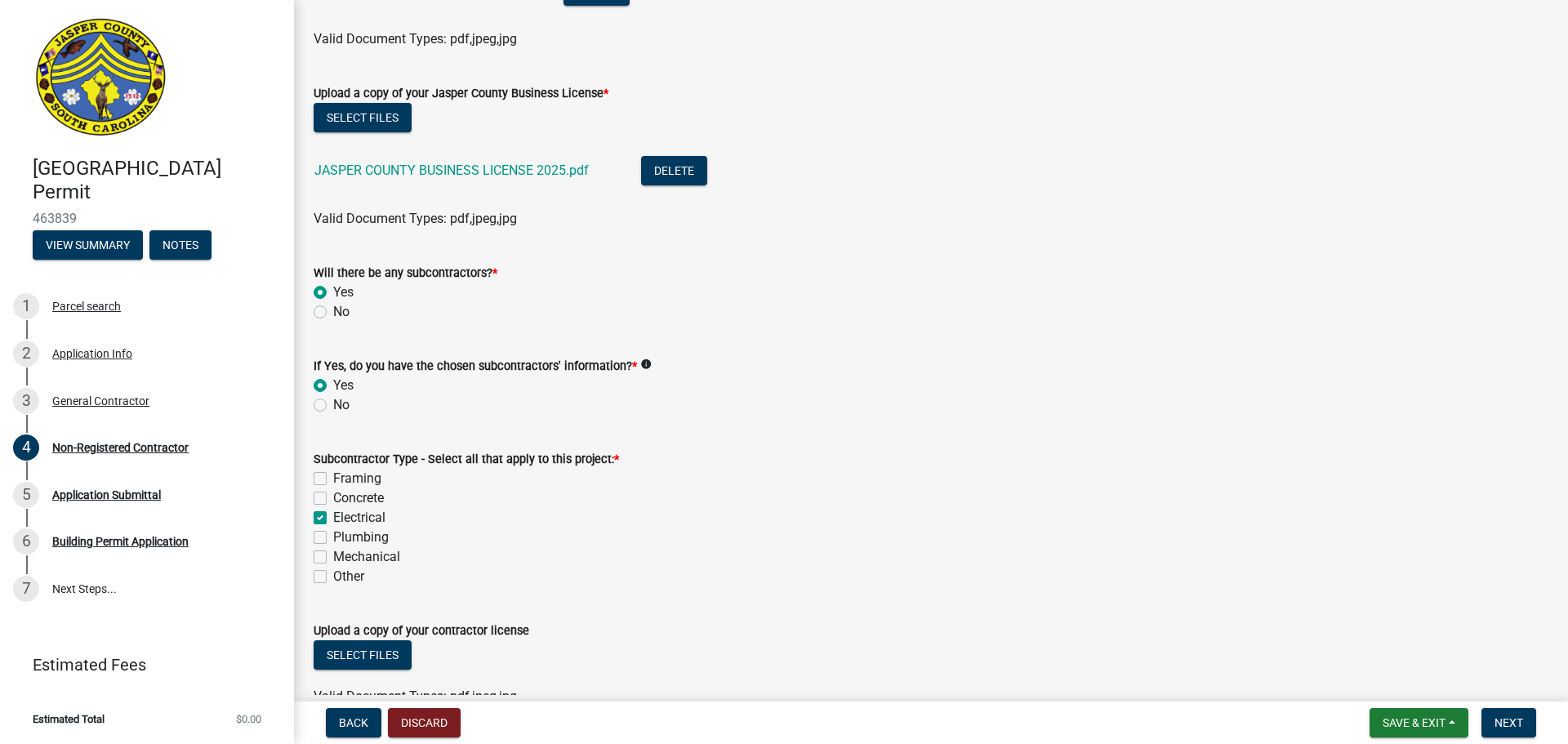
checkbox input "true"
checkbox input "false"
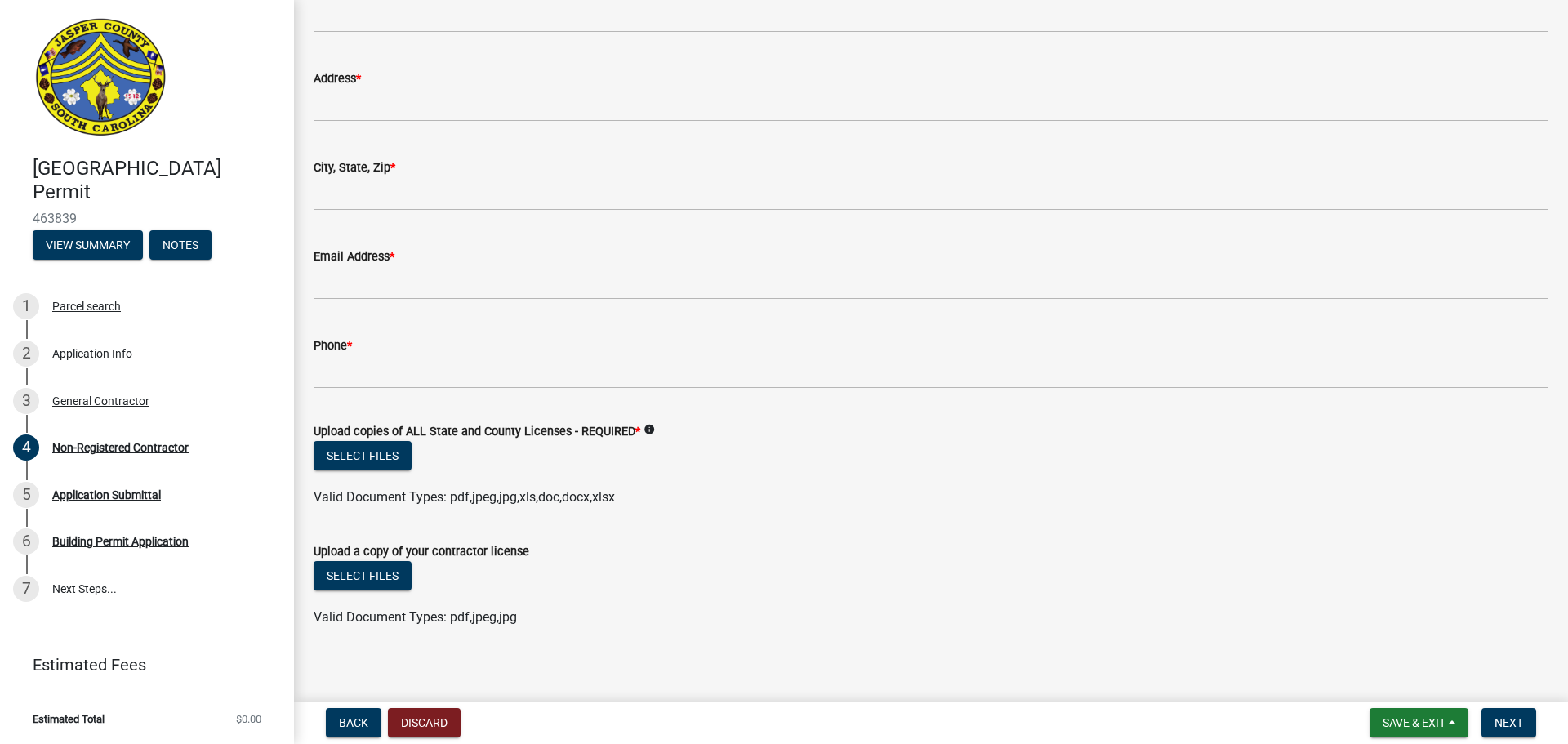
scroll to position [2106, 0]
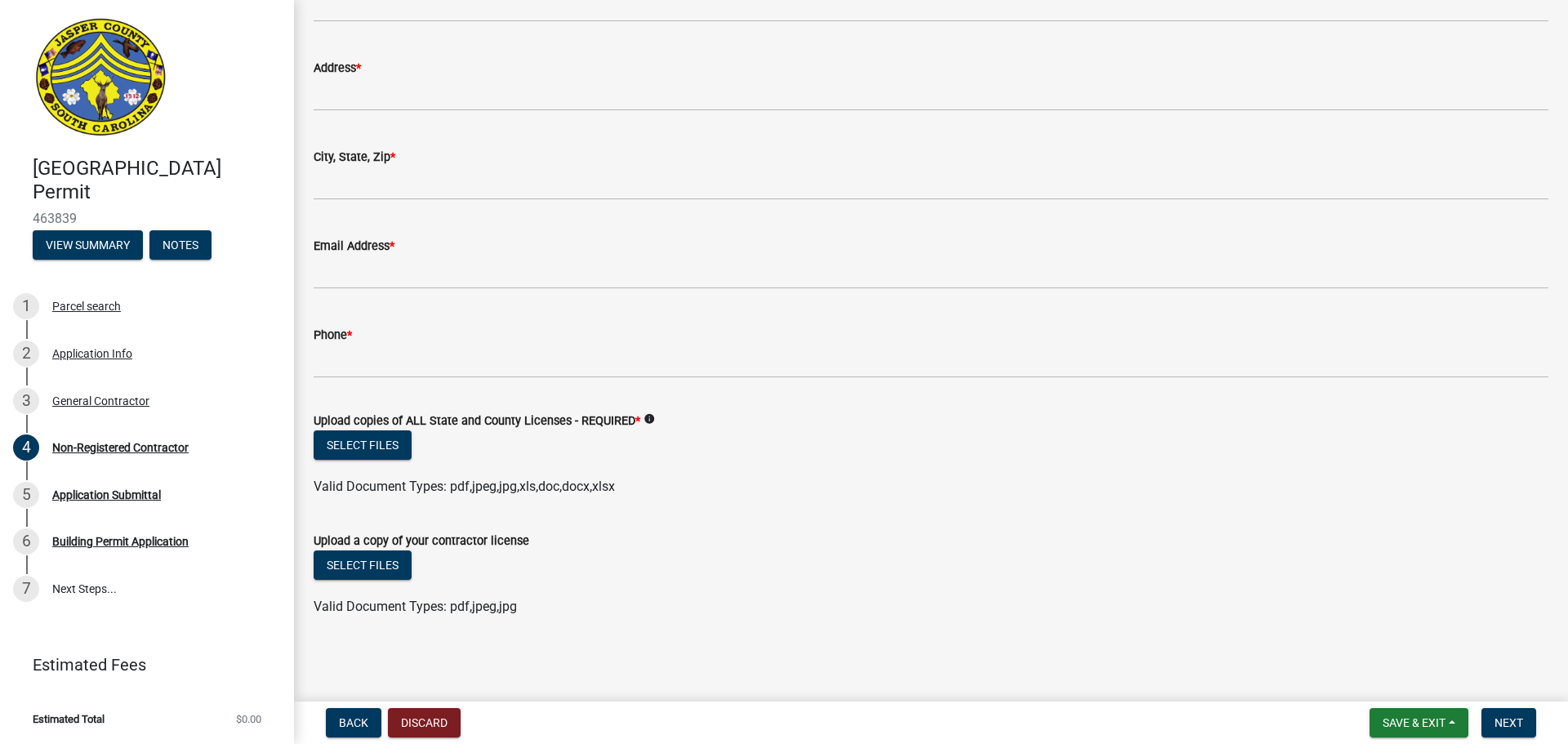
click at [646, 419] on icon "info" at bounding box center [649, 418] width 11 height 11
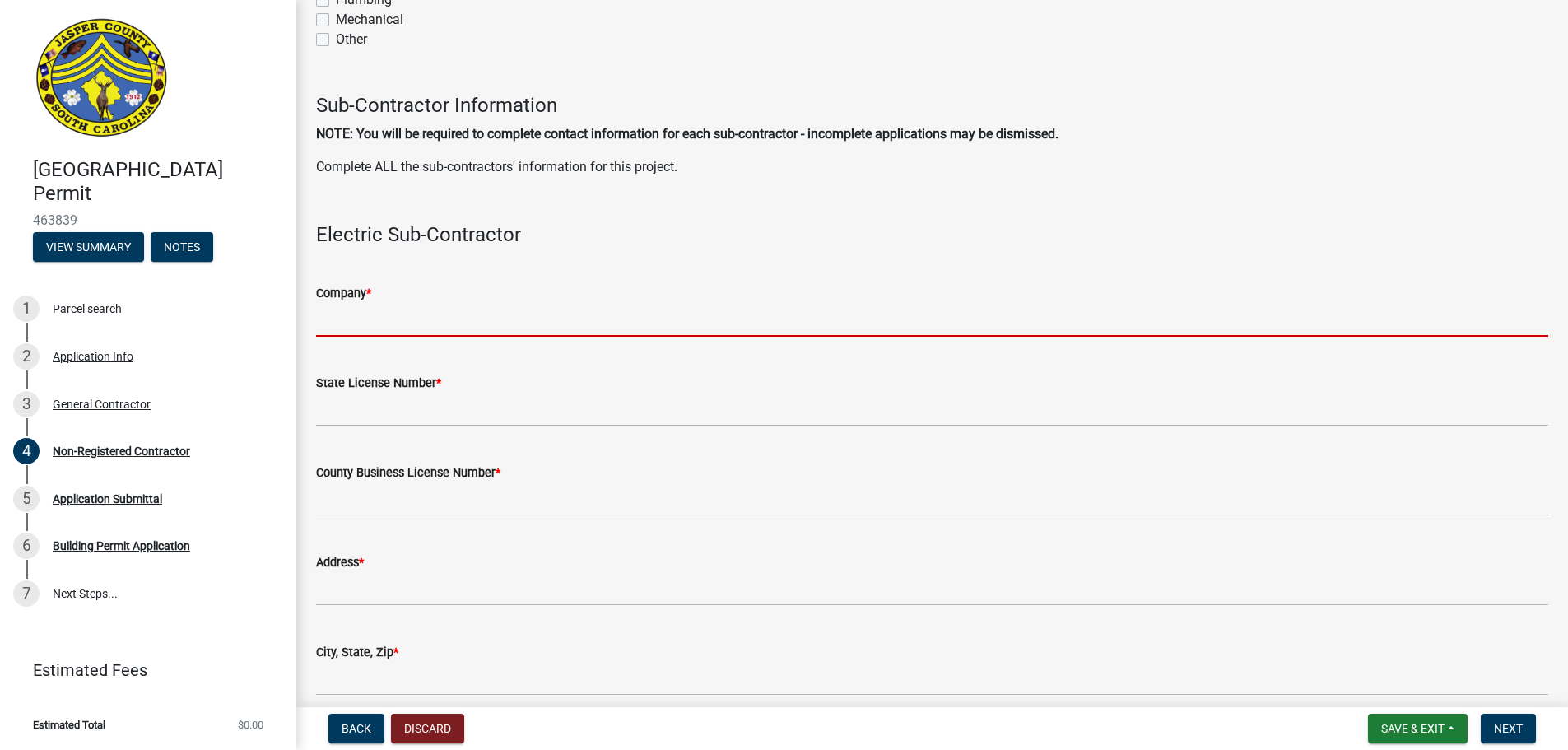
click at [337, 321] on input "Company *" at bounding box center [931, 320] width 1231 height 33
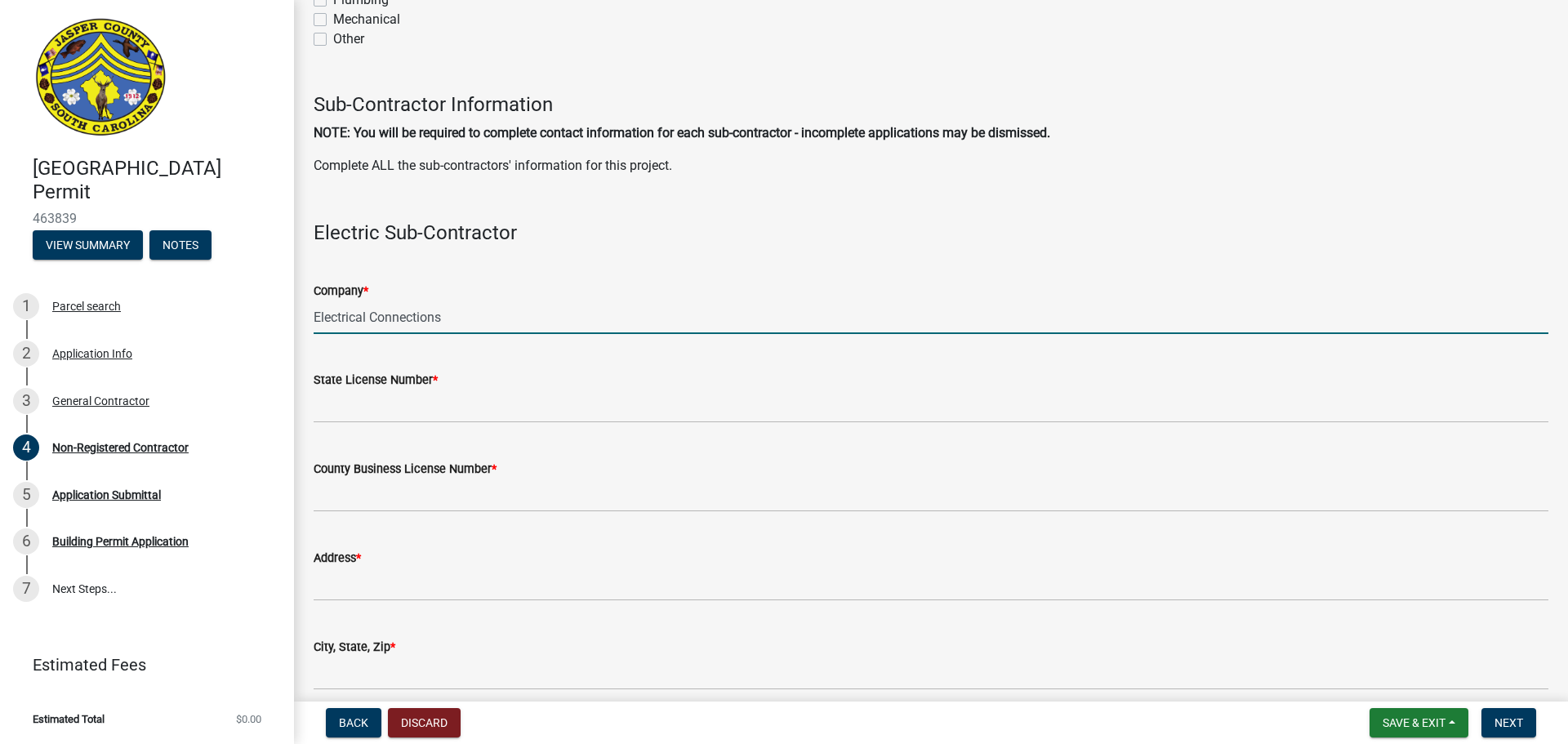
type input "Electrical Connections"
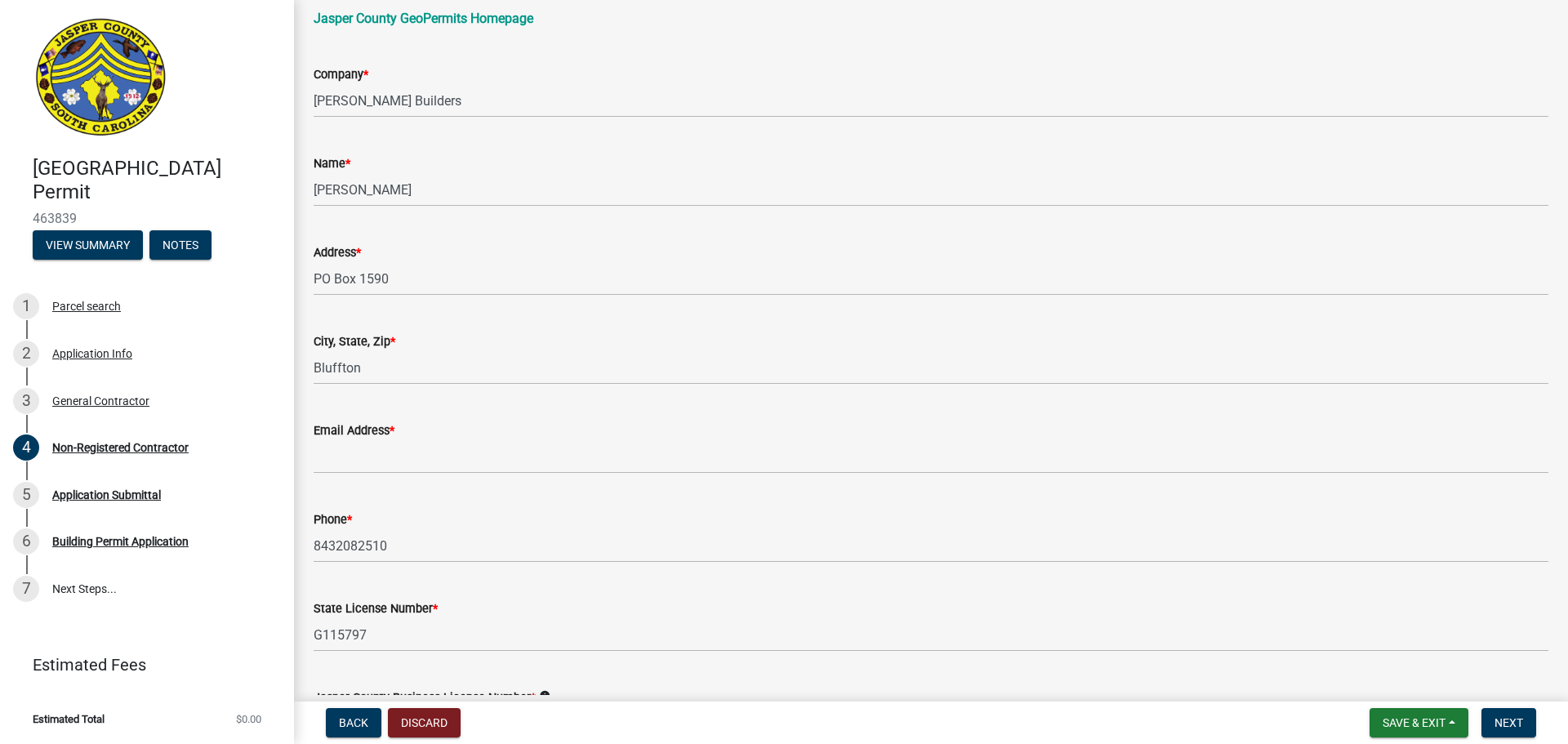
scroll to position [227, 0]
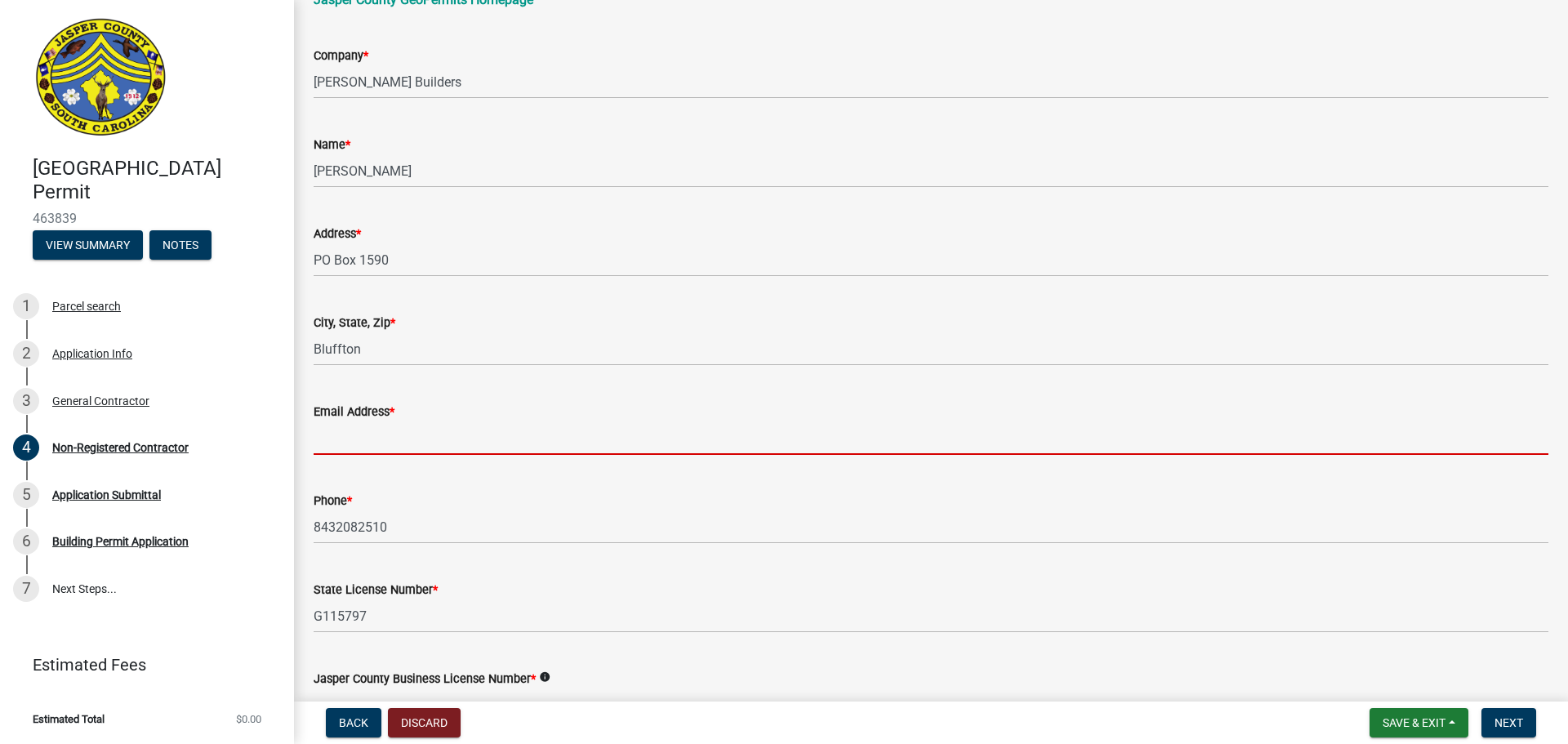
click at [326, 440] on input "Email Address *" at bounding box center [930, 437] width 1235 height 33
type input "[PERSON_NAME][EMAIL_ADDRESS][DOMAIN_NAME]"
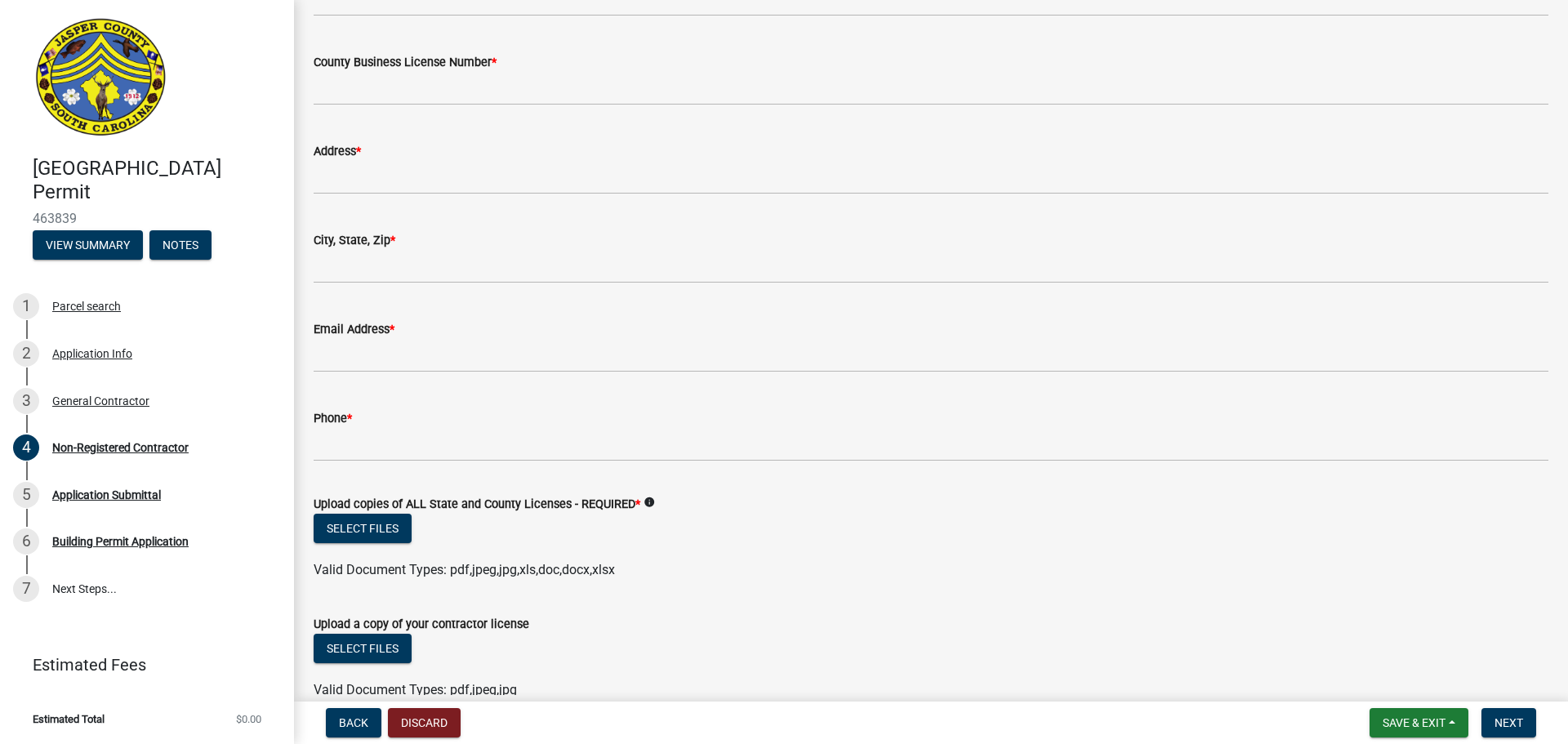
scroll to position [2024, 0]
click at [1406, 716] on span "Save & Exit" at bounding box center [1414, 723] width 63 height 13
click at [1404, 687] on button "Save & Exit" at bounding box center [1404, 679] width 131 height 39
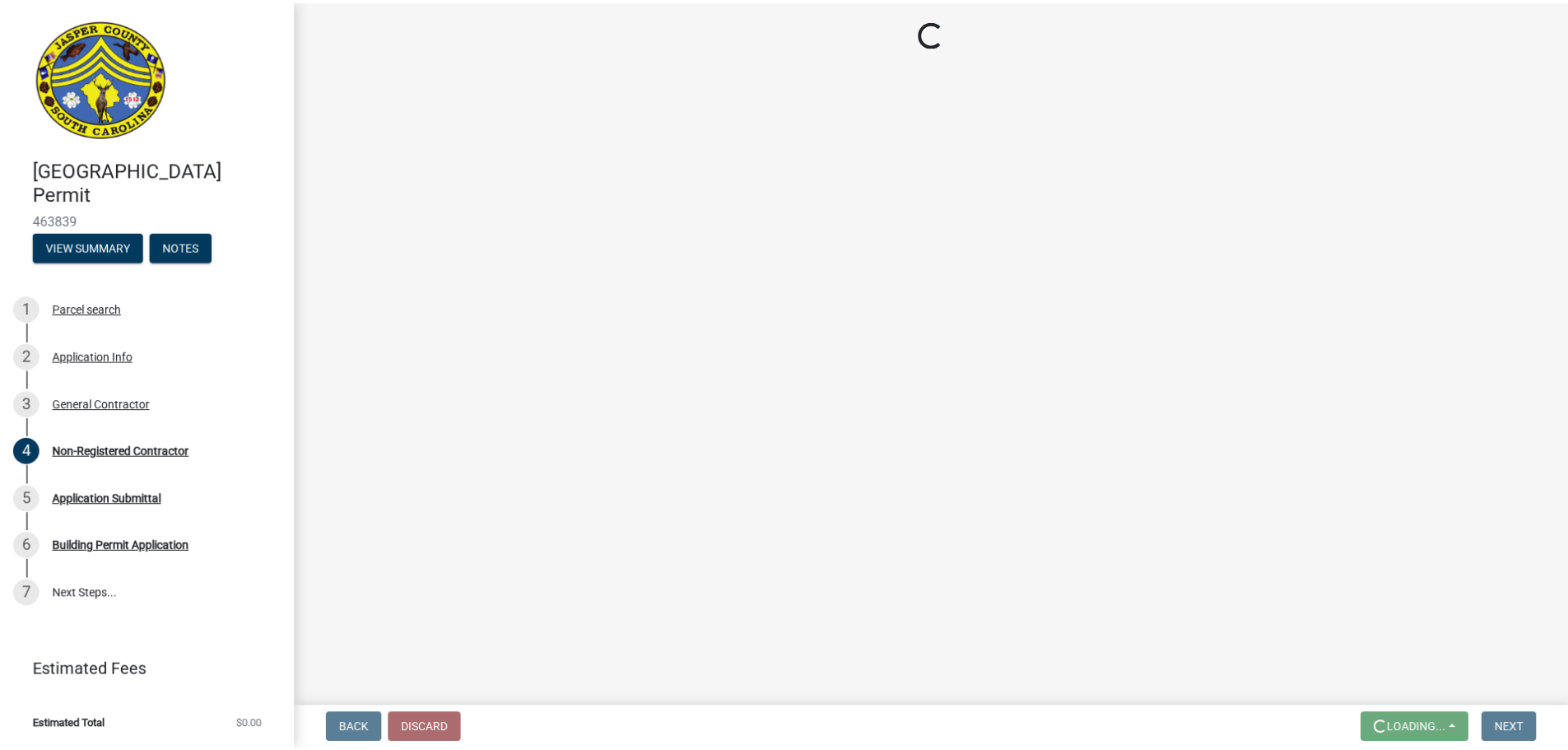
scroll to position [0, 0]
